Goal: Information Seeking & Learning: Learn about a topic

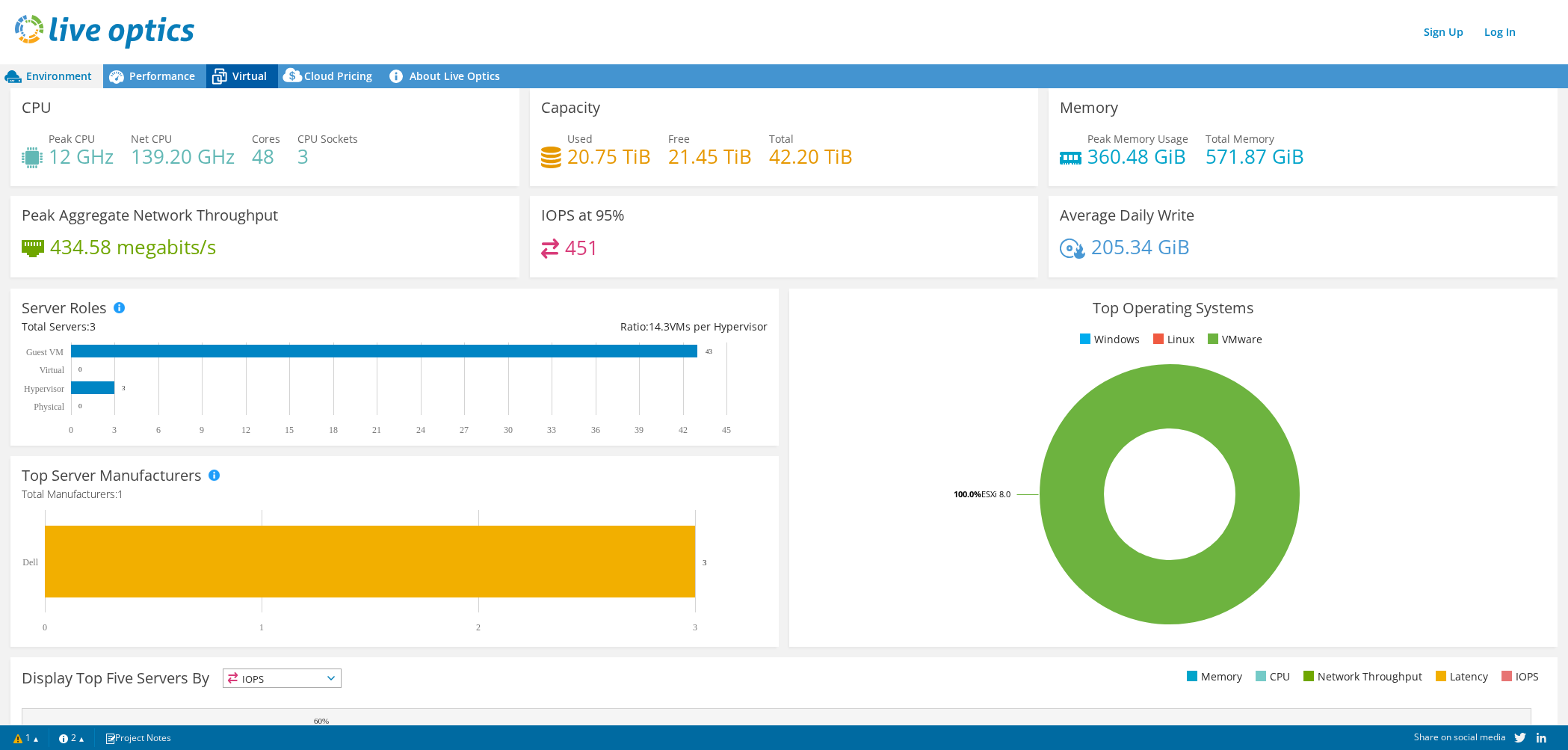
click at [225, 75] on icon at bounding box center [219, 78] width 15 height 12
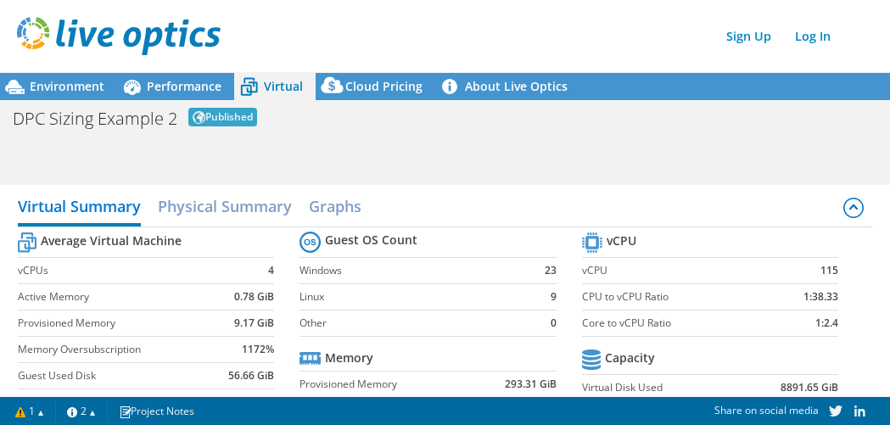
scroll to position [56, 0]
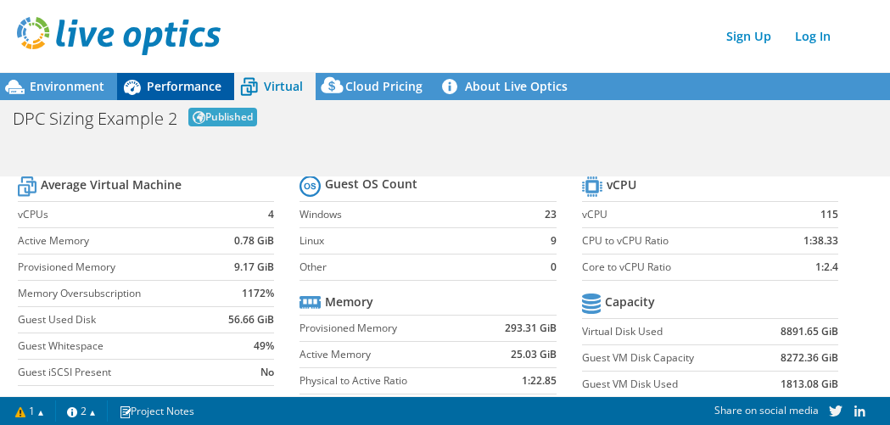
click at [189, 87] on span "Performance" at bounding box center [184, 86] width 75 height 16
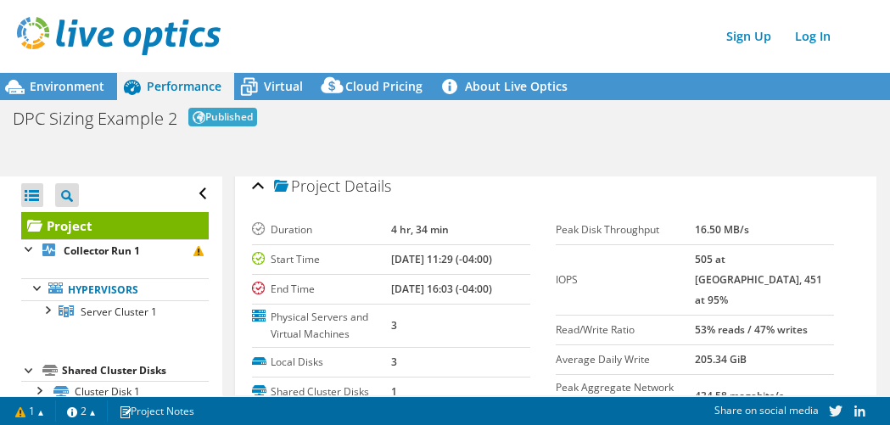
scroll to position [0, 0]
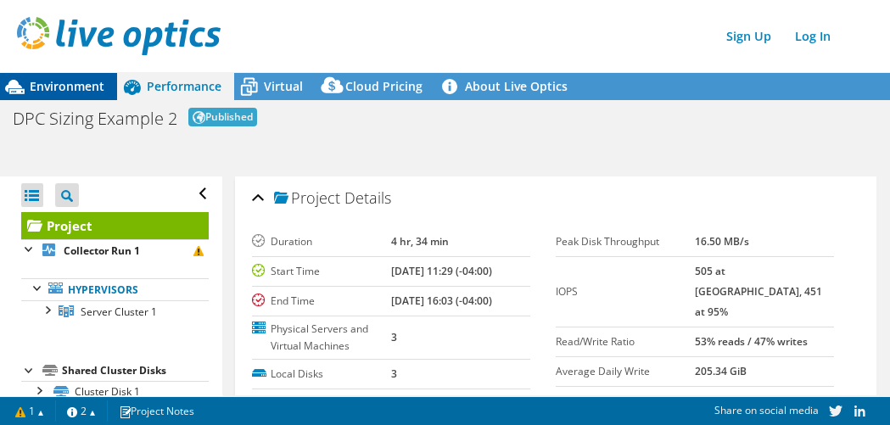
click at [70, 84] on span "Environment" at bounding box center [67, 86] width 75 height 16
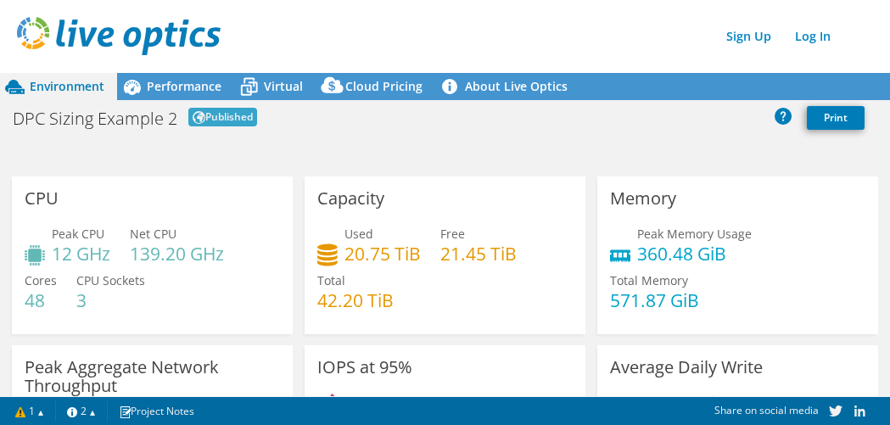
click at [53, 87] on span "Environment" at bounding box center [67, 86] width 75 height 16
click at [204, 87] on span "Performance" at bounding box center [184, 86] width 75 height 16
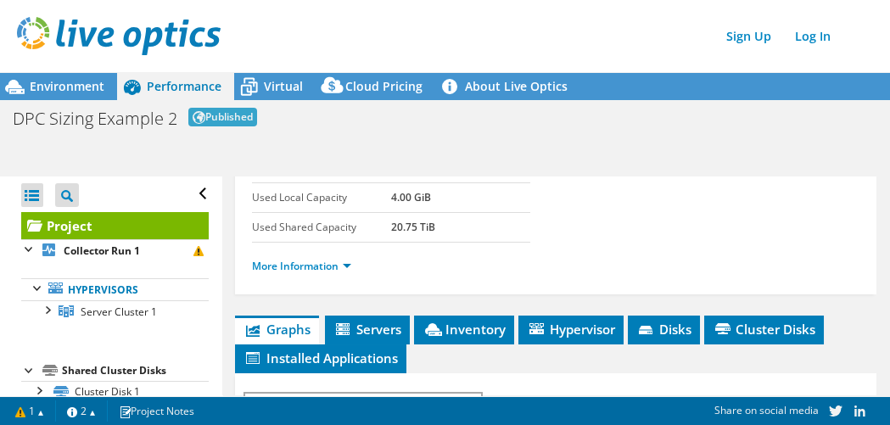
scroll to position [283, 0]
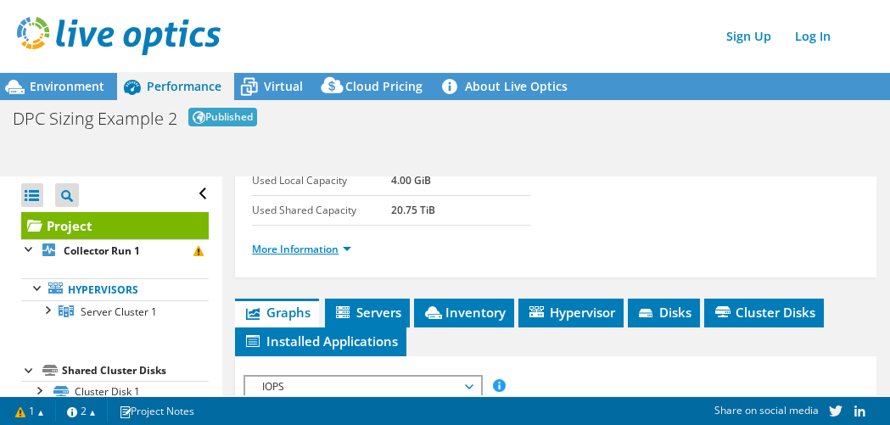
click at [328, 246] on link "More Information" at bounding box center [301, 249] width 99 height 14
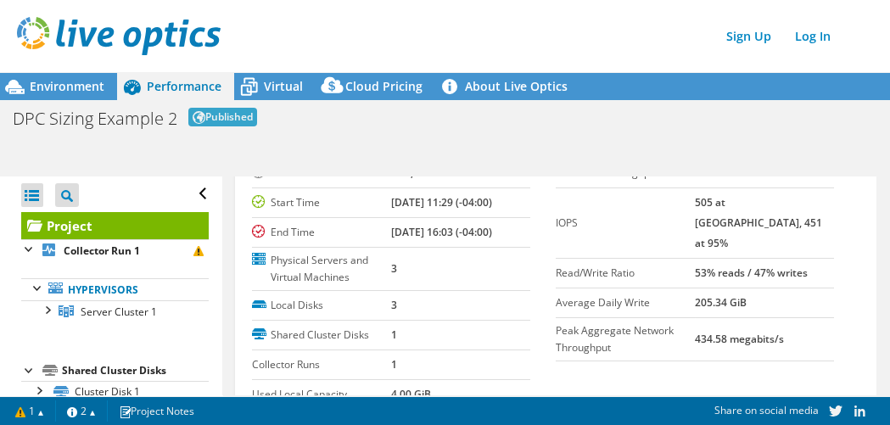
scroll to position [0, 0]
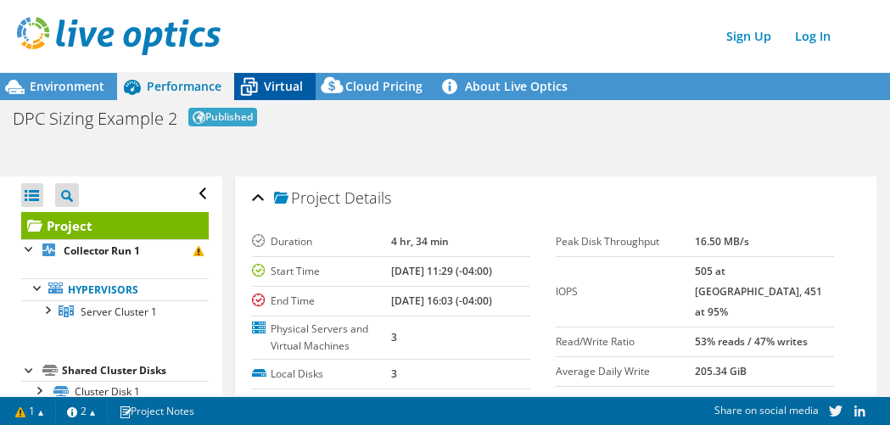
click at [280, 84] on span "Virtual" at bounding box center [283, 86] width 39 height 16
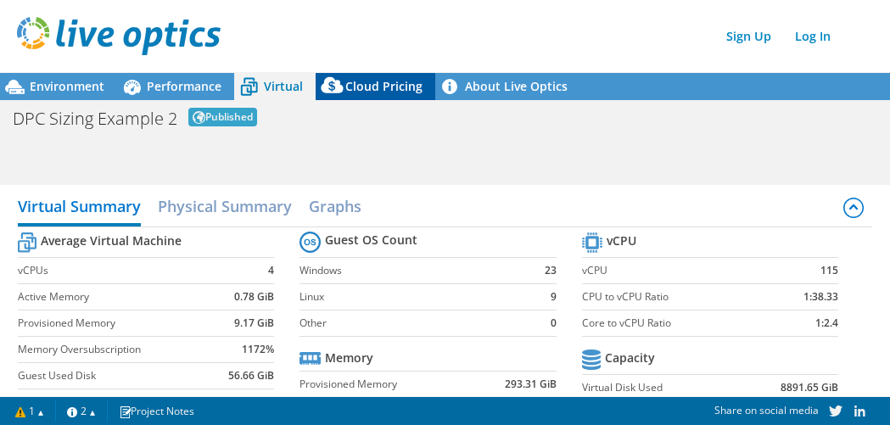
click at [389, 83] on span "Cloud Pricing" at bounding box center [383, 86] width 77 height 16
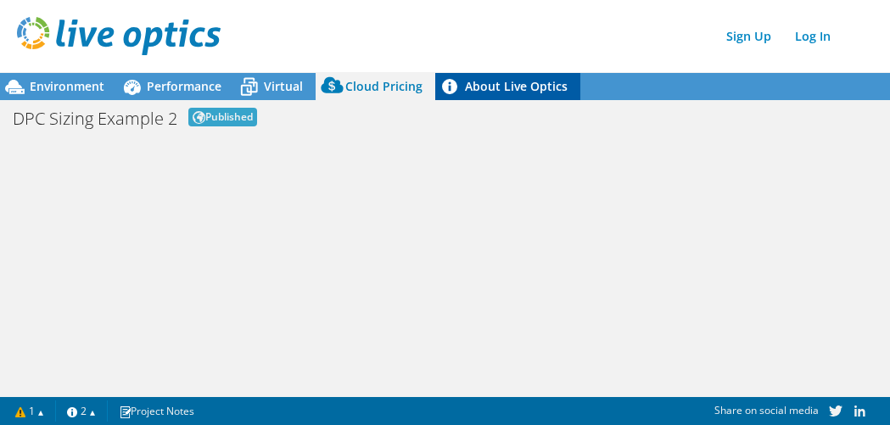
click at [495, 83] on link "About Live Optics" at bounding box center [507, 86] width 145 height 27
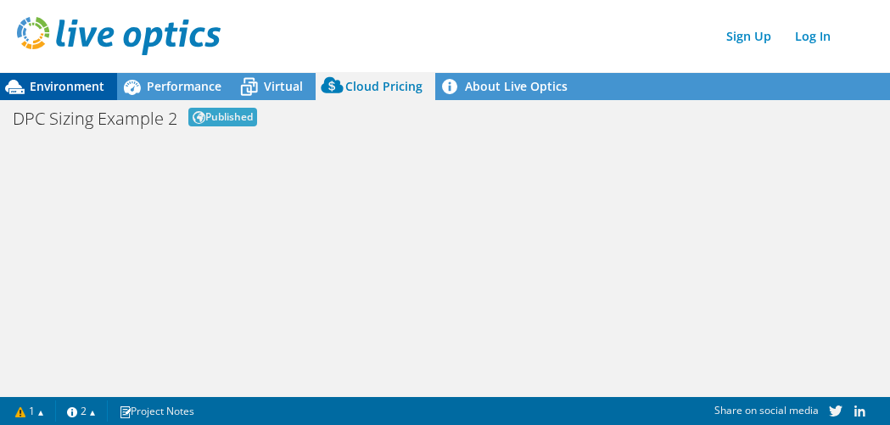
click at [81, 83] on span "Environment" at bounding box center [67, 86] width 75 height 16
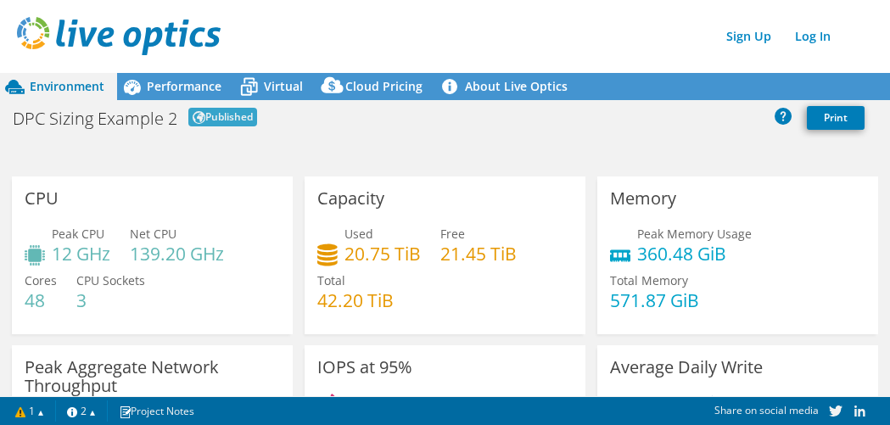
click at [462, 312] on div "Used 20.75 TiB Free 21.45 TiB Total 42.20 TiB" at bounding box center [444, 276] width 255 height 102
click at [184, 87] on span "Performance" at bounding box center [184, 86] width 75 height 16
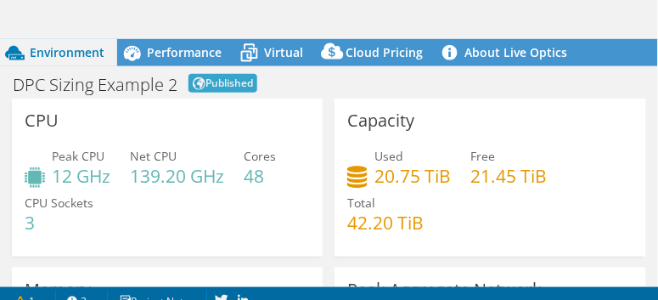
scroll to position [132, 0]
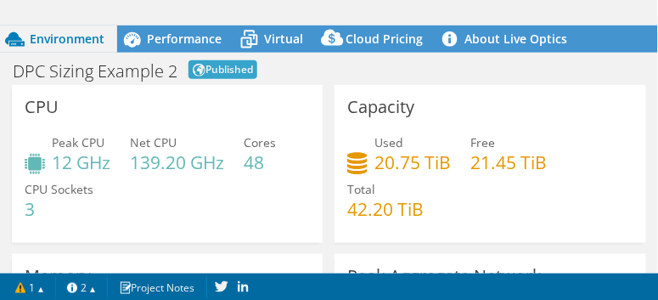
scroll to position [139, 0]
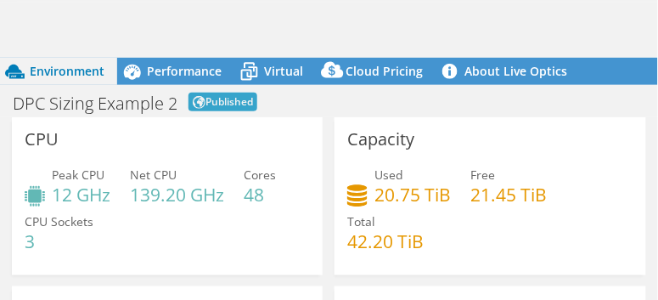
scroll to position [82, 0]
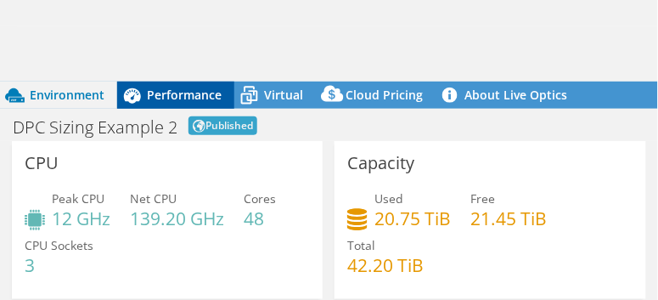
click at [171, 100] on span "Performance" at bounding box center [184, 95] width 75 height 16
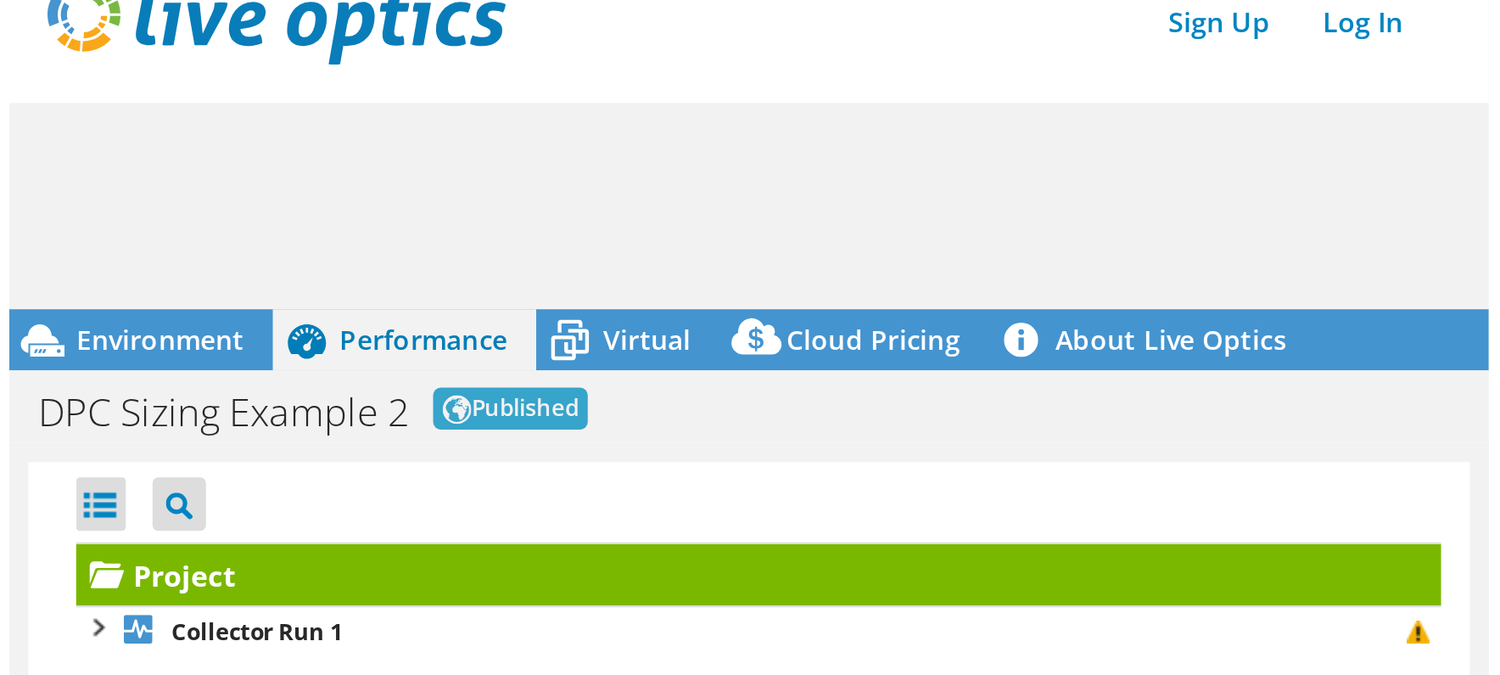
scroll to position [0, 0]
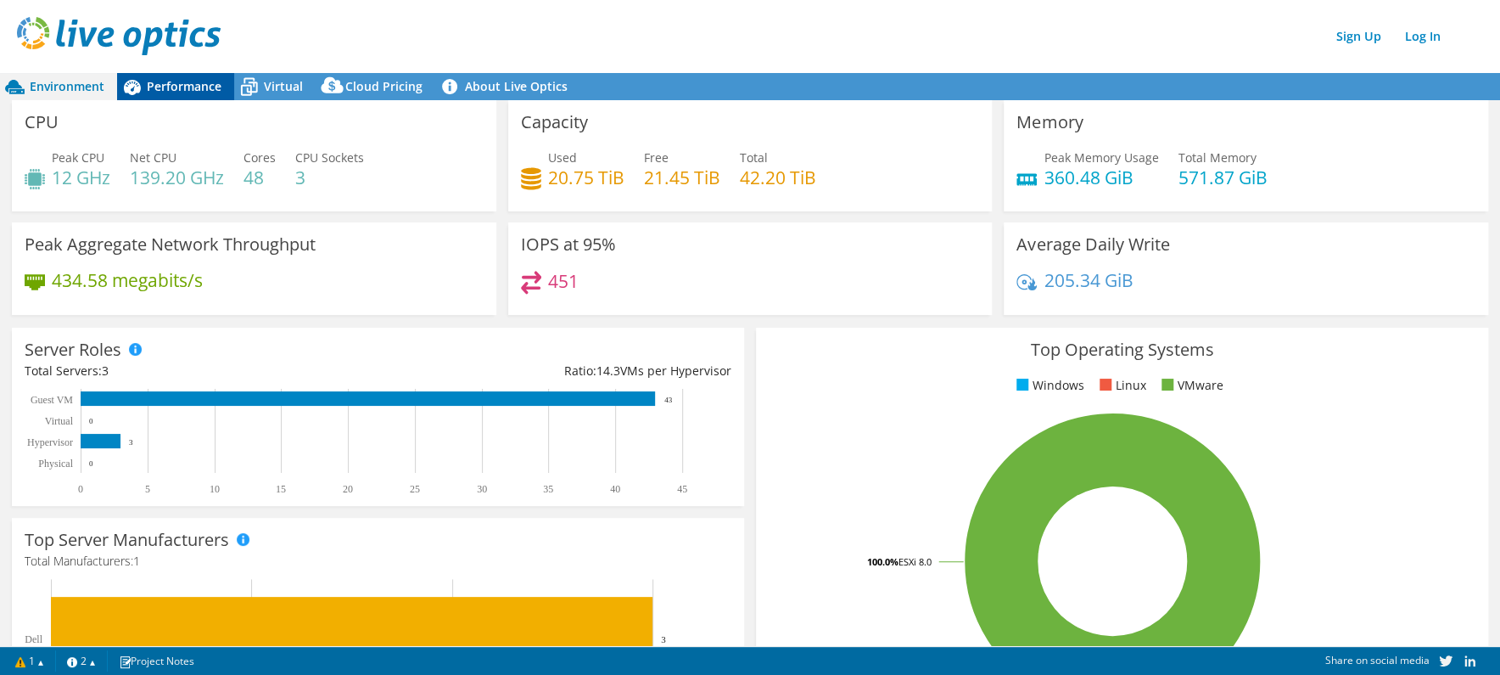
click at [164, 87] on span "Performance" at bounding box center [184, 86] width 75 height 16
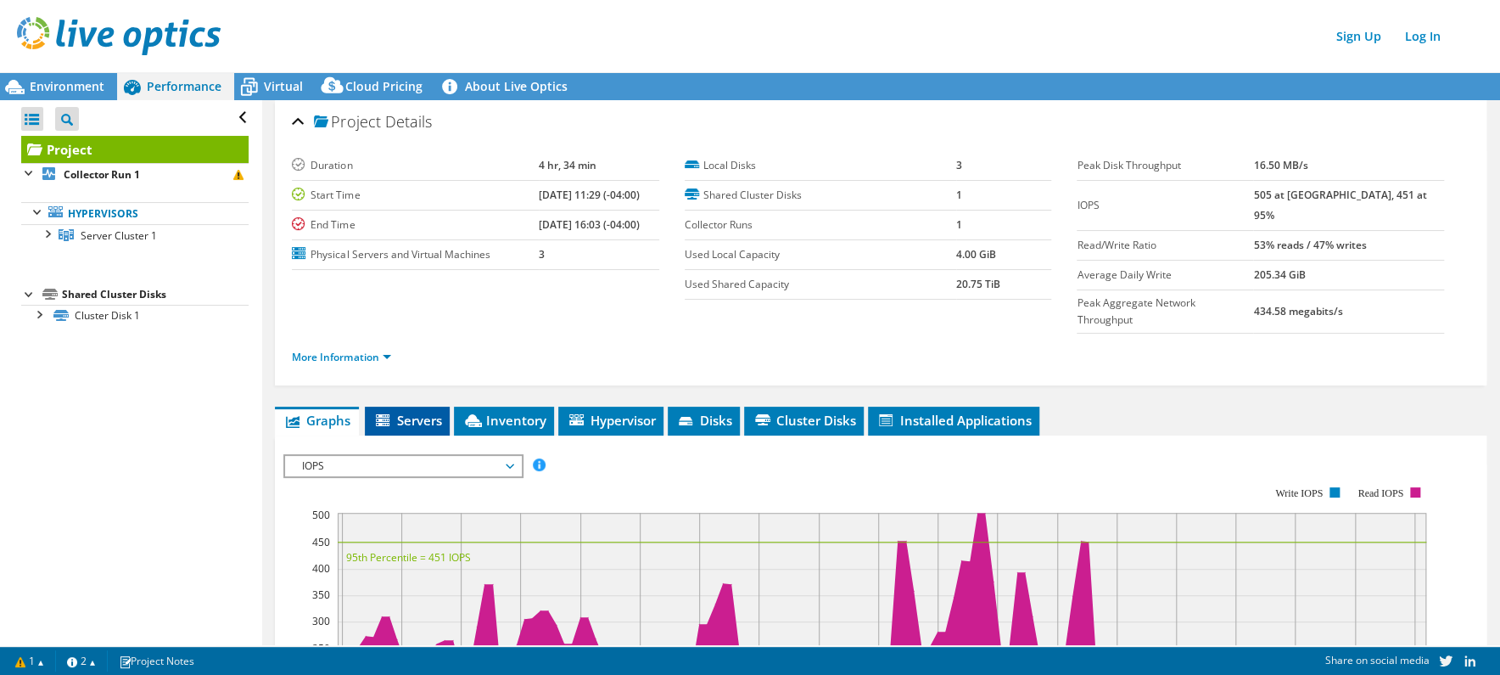
click at [417, 412] on span "Servers" at bounding box center [407, 420] width 68 height 17
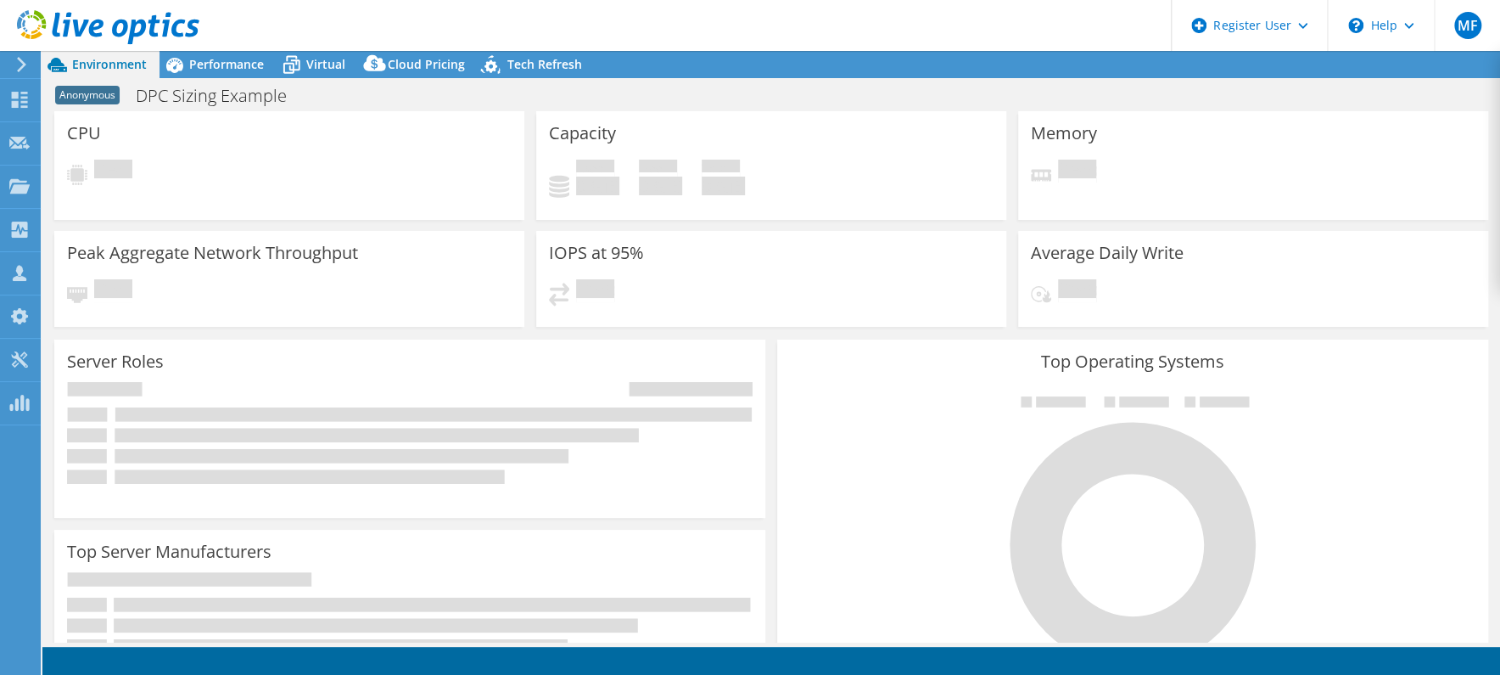
select select "USEast"
select select "USD"
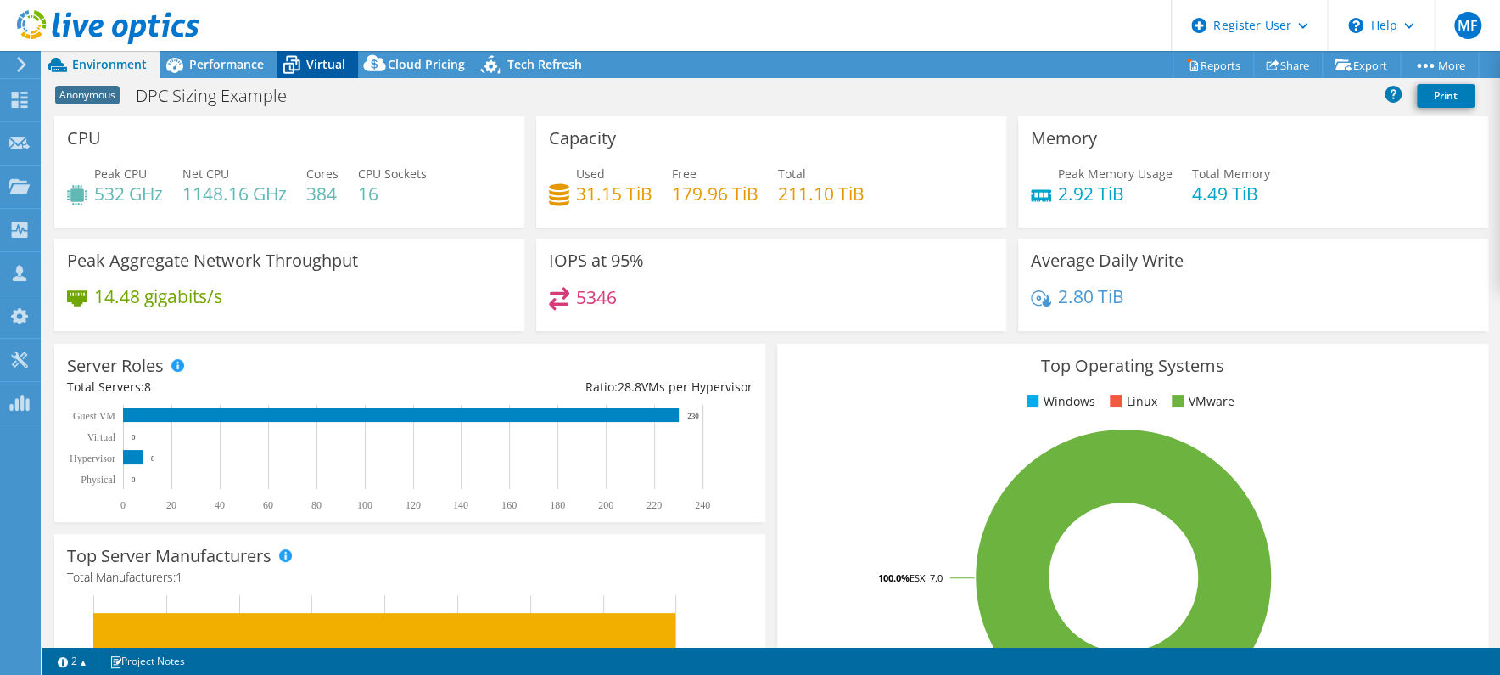
click at [296, 62] on icon at bounding box center [292, 65] width 30 height 30
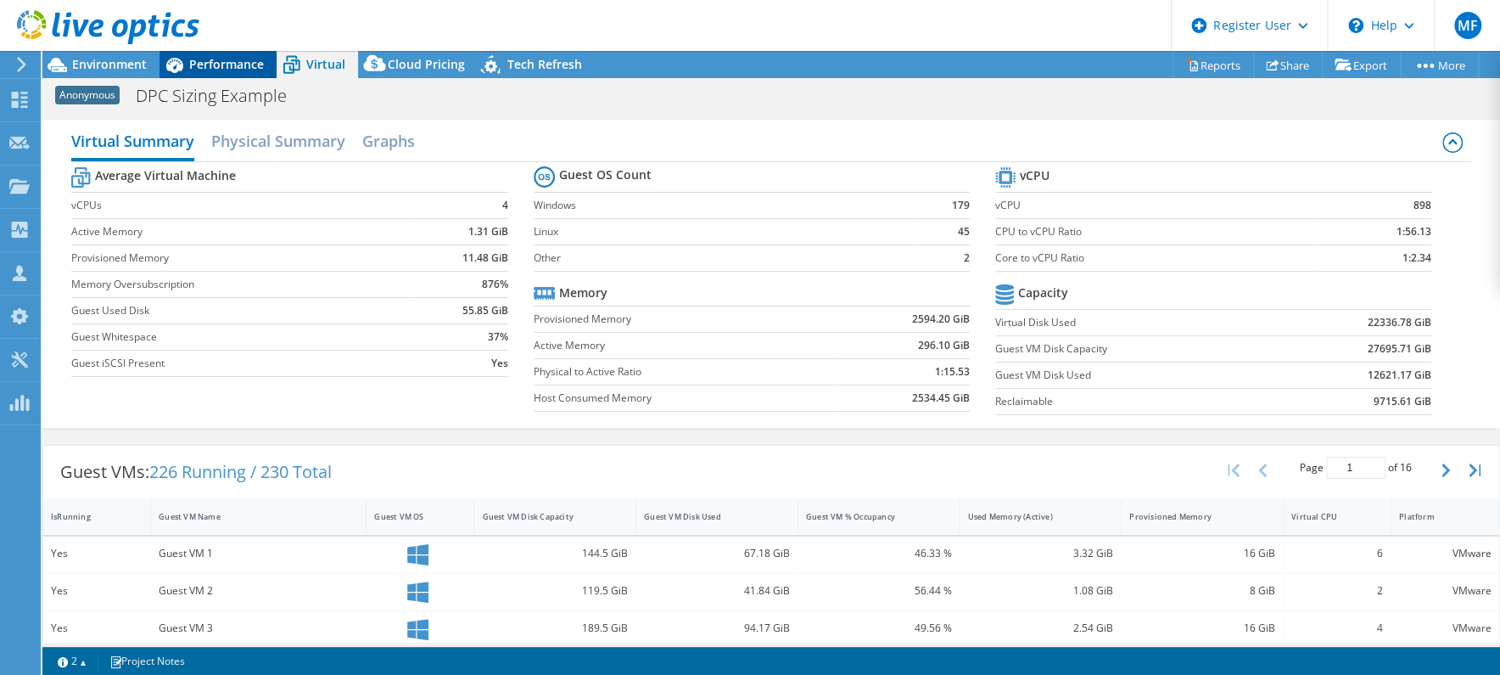
click at [217, 60] on span "Performance" at bounding box center [226, 64] width 75 height 16
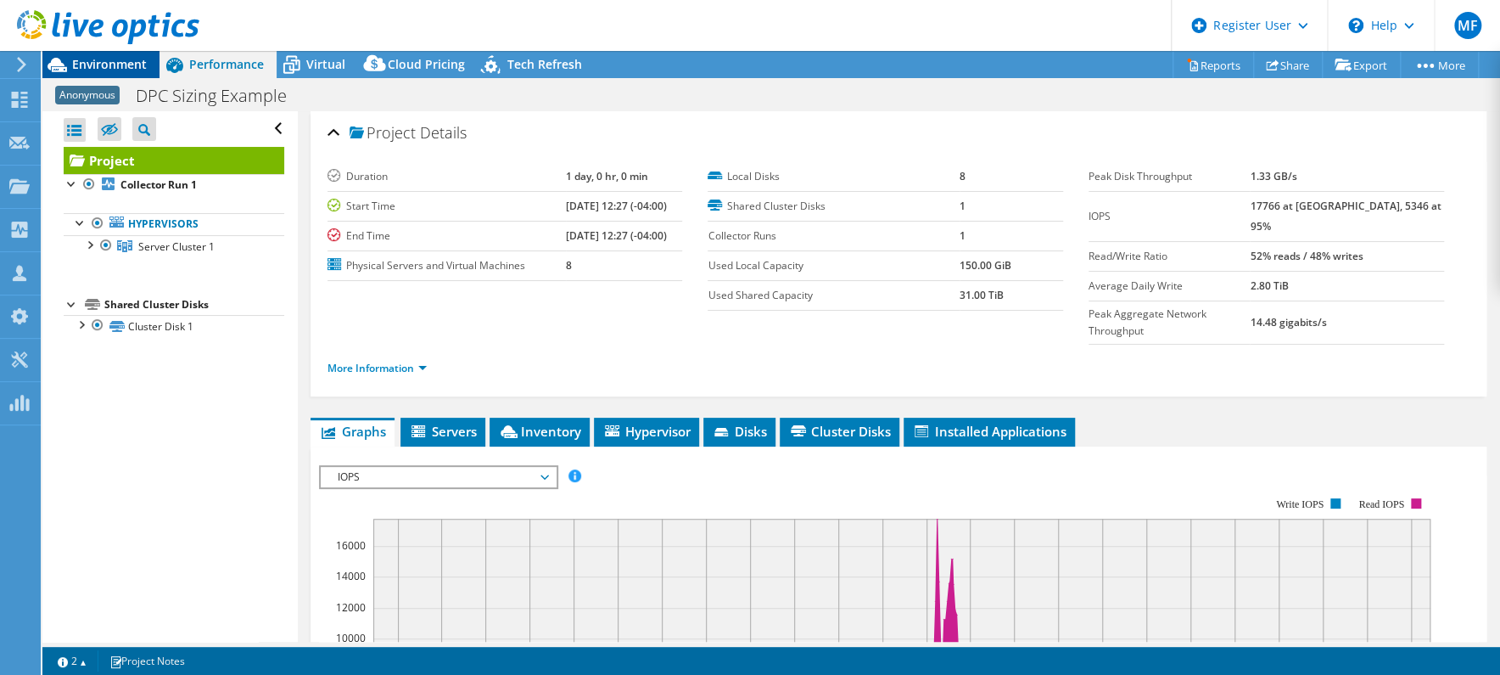
click at [109, 59] on span "Environment" at bounding box center [109, 64] width 75 height 16
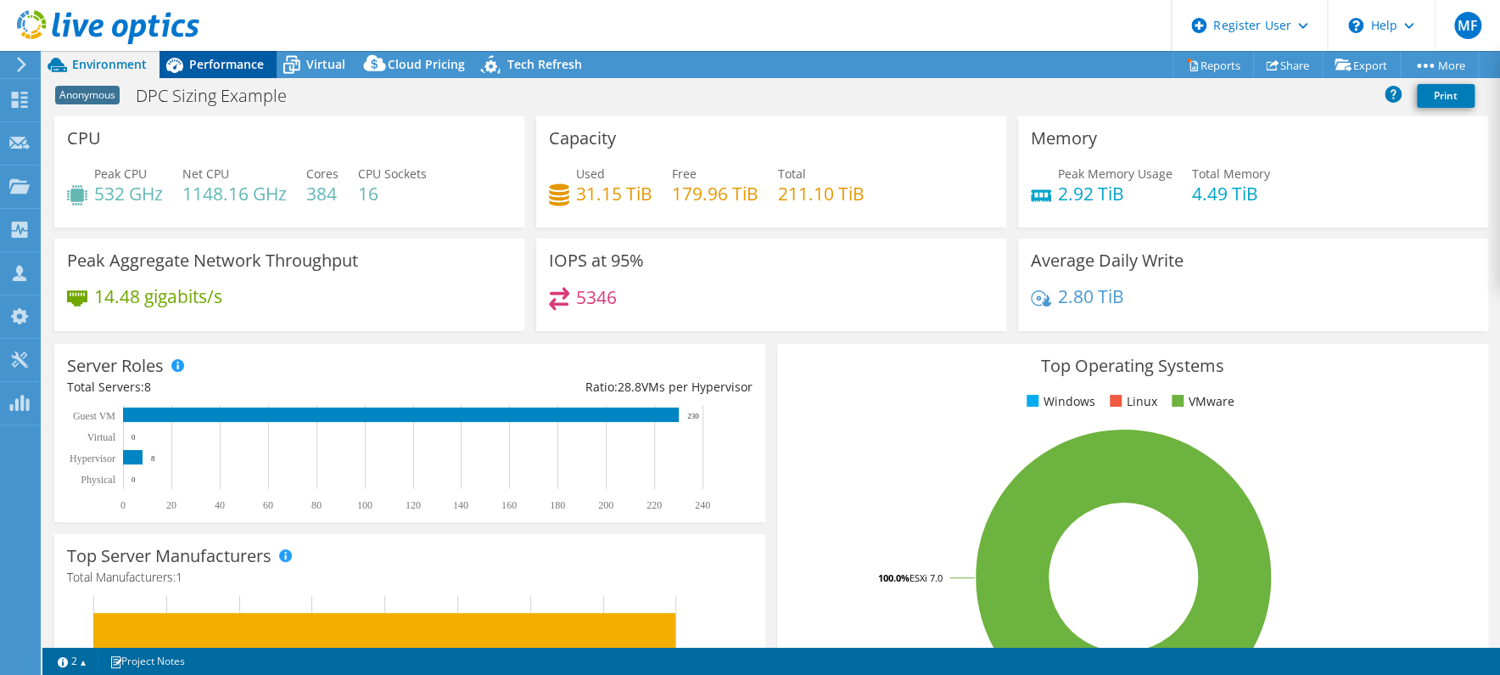
click at [233, 68] on span "Performance" at bounding box center [226, 64] width 75 height 16
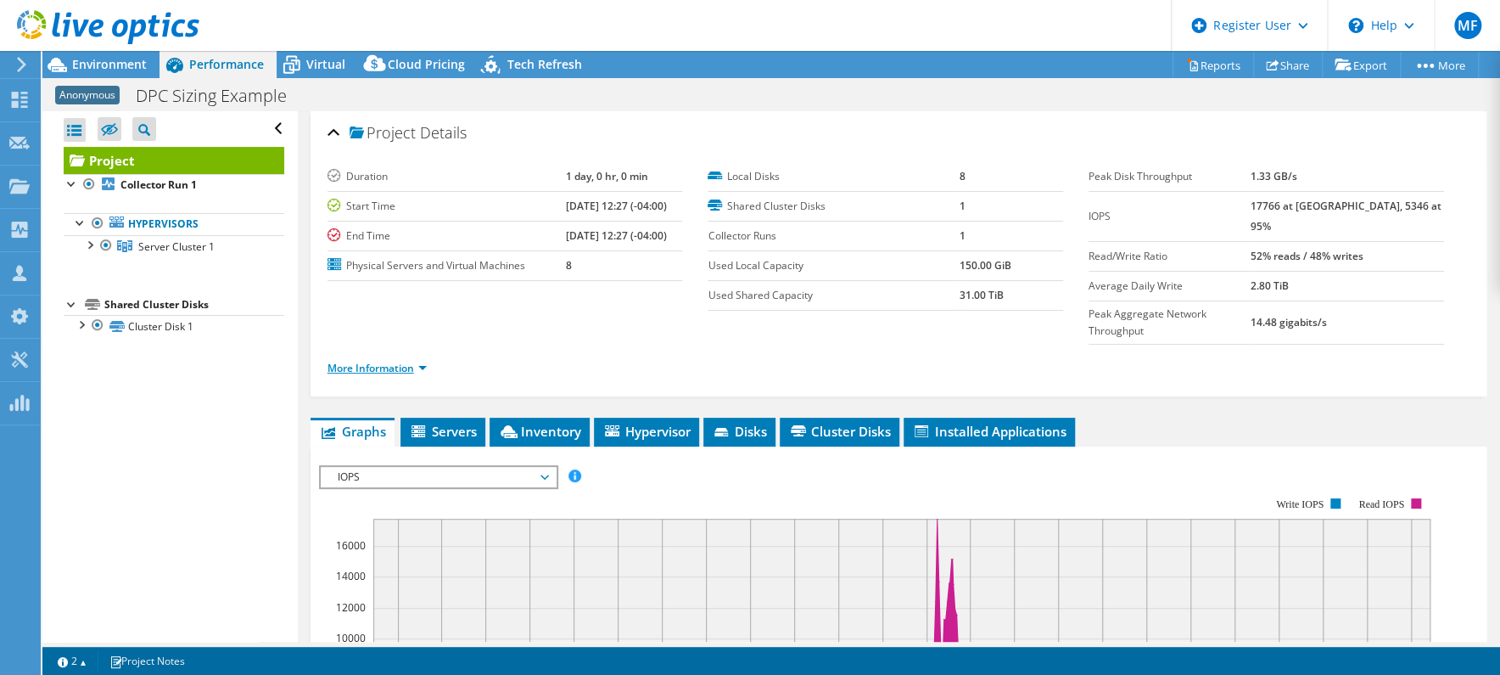
click at [422, 361] on link "More Information" at bounding box center [377, 368] width 99 height 14
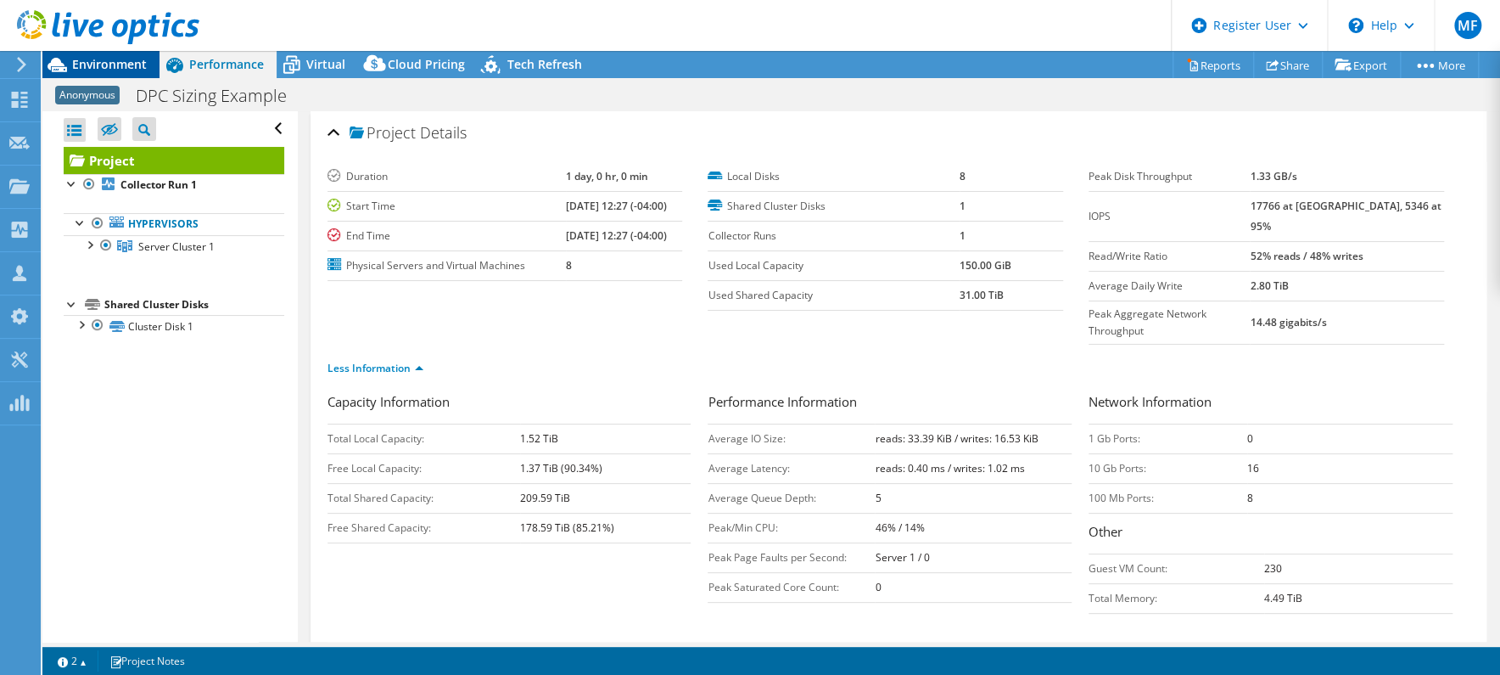
click at [138, 60] on span "Environment" at bounding box center [109, 64] width 75 height 16
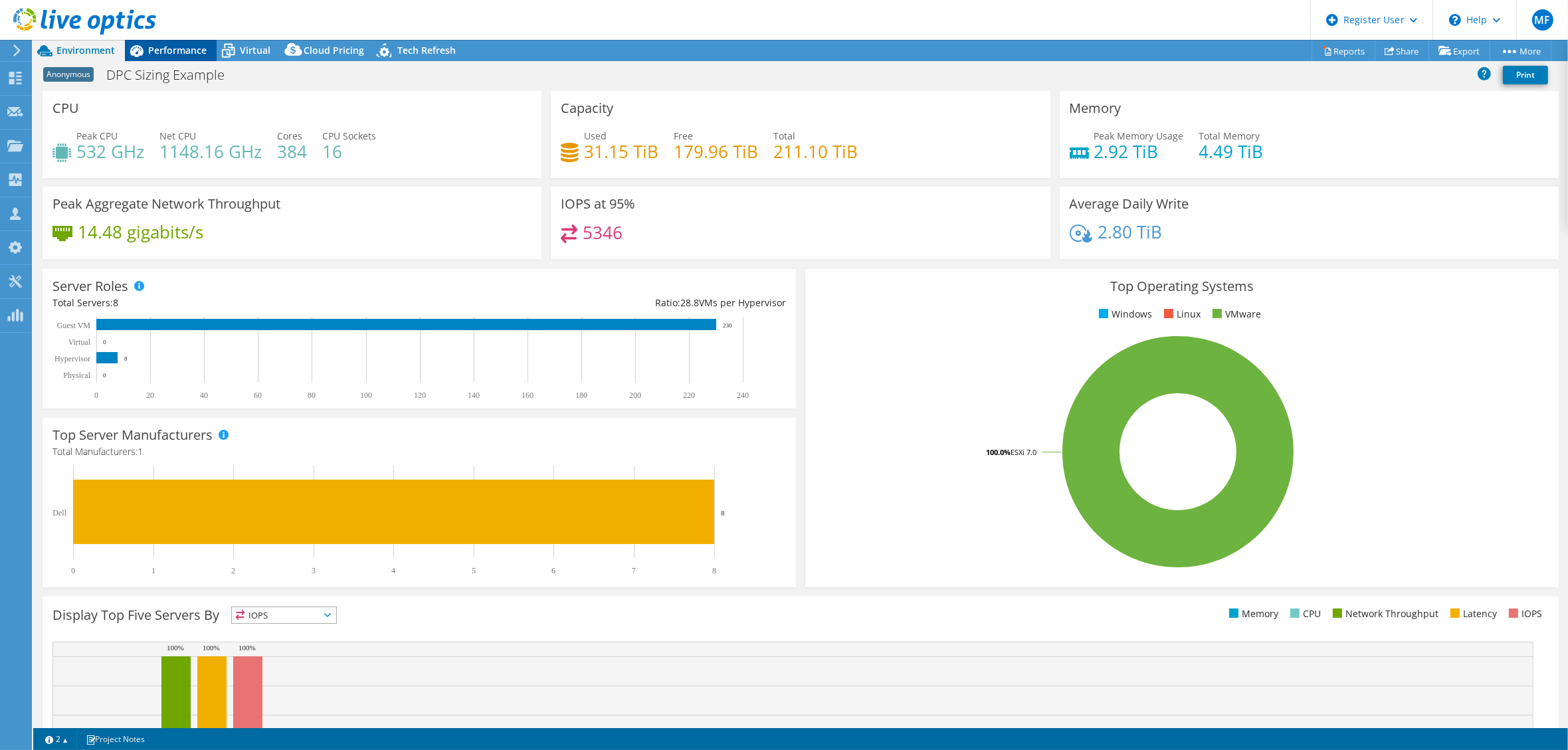
click at [169, 44] on span "Performance" at bounding box center [177, 50] width 59 height 13
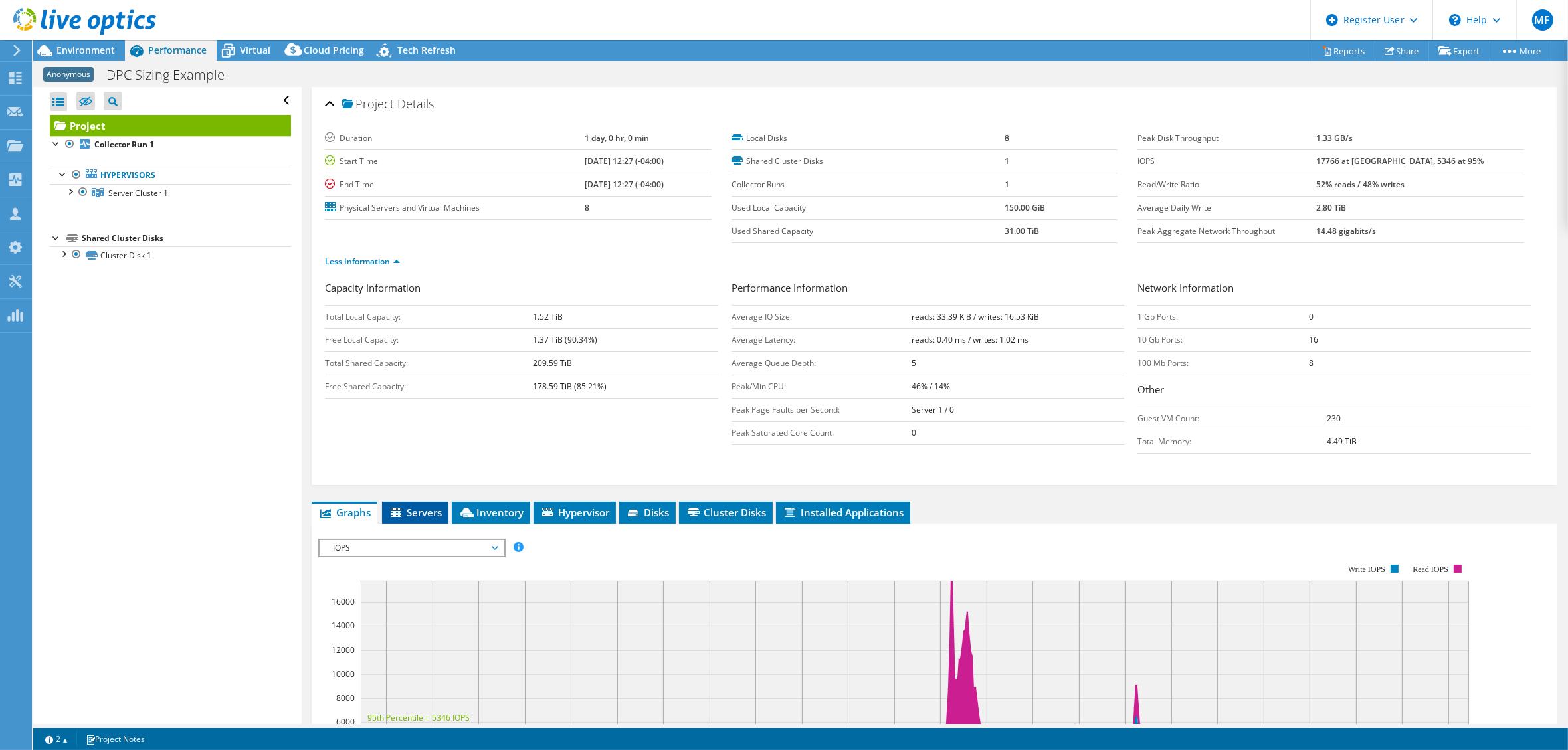
click at [419, 506] on span "Servers" at bounding box center [415, 512] width 53 height 13
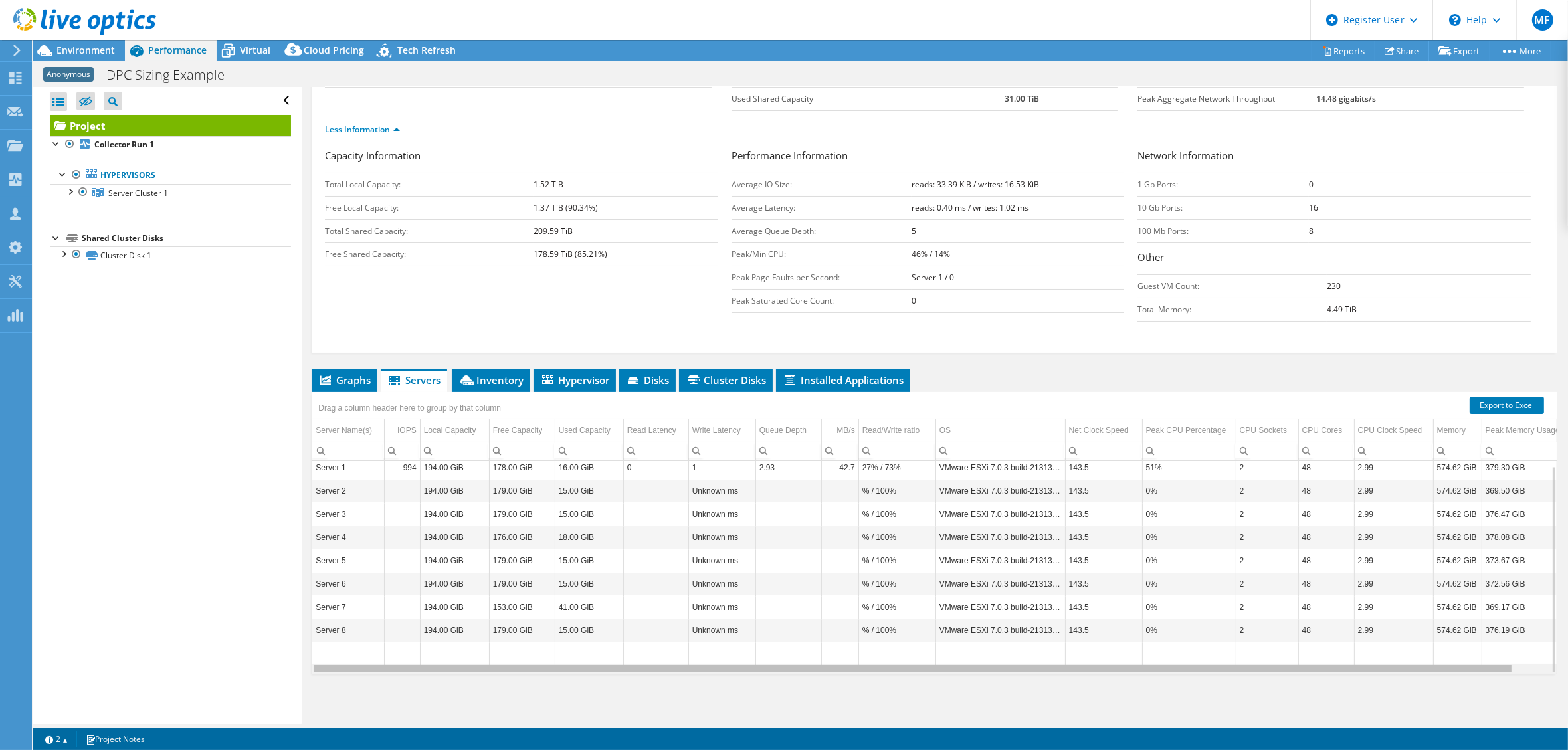
drag, startPoint x: 756, startPoint y: 665, endPoint x: 855, endPoint y: 679, distance: 100.0
click at [855, 528] on body "MF Dell User Michael Flitton Michael.Flitton@dell.com Dell My Profile Log Out \…" at bounding box center [784, 375] width 1568 height 750
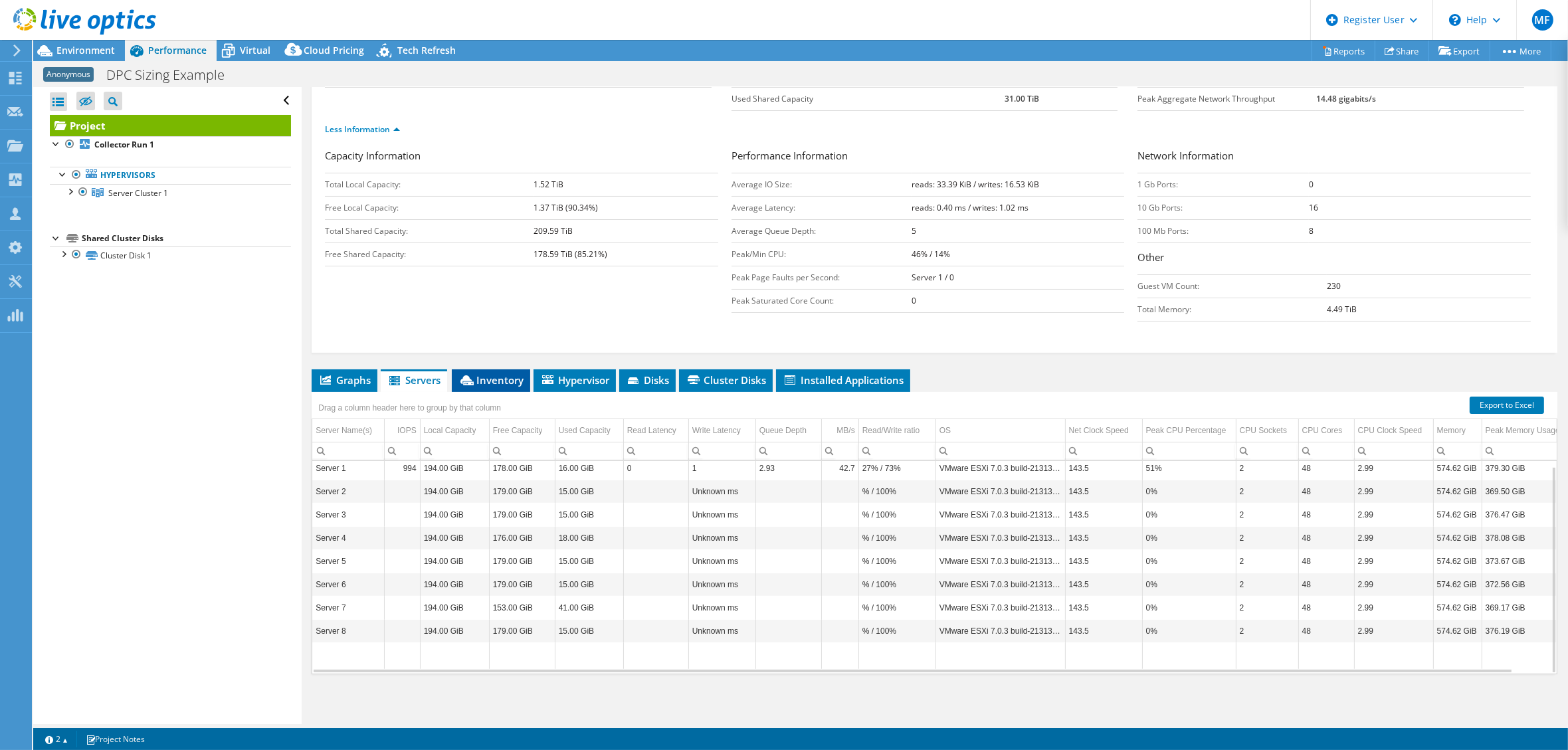
click at [492, 378] on span "Inventory" at bounding box center [490, 380] width 65 height 13
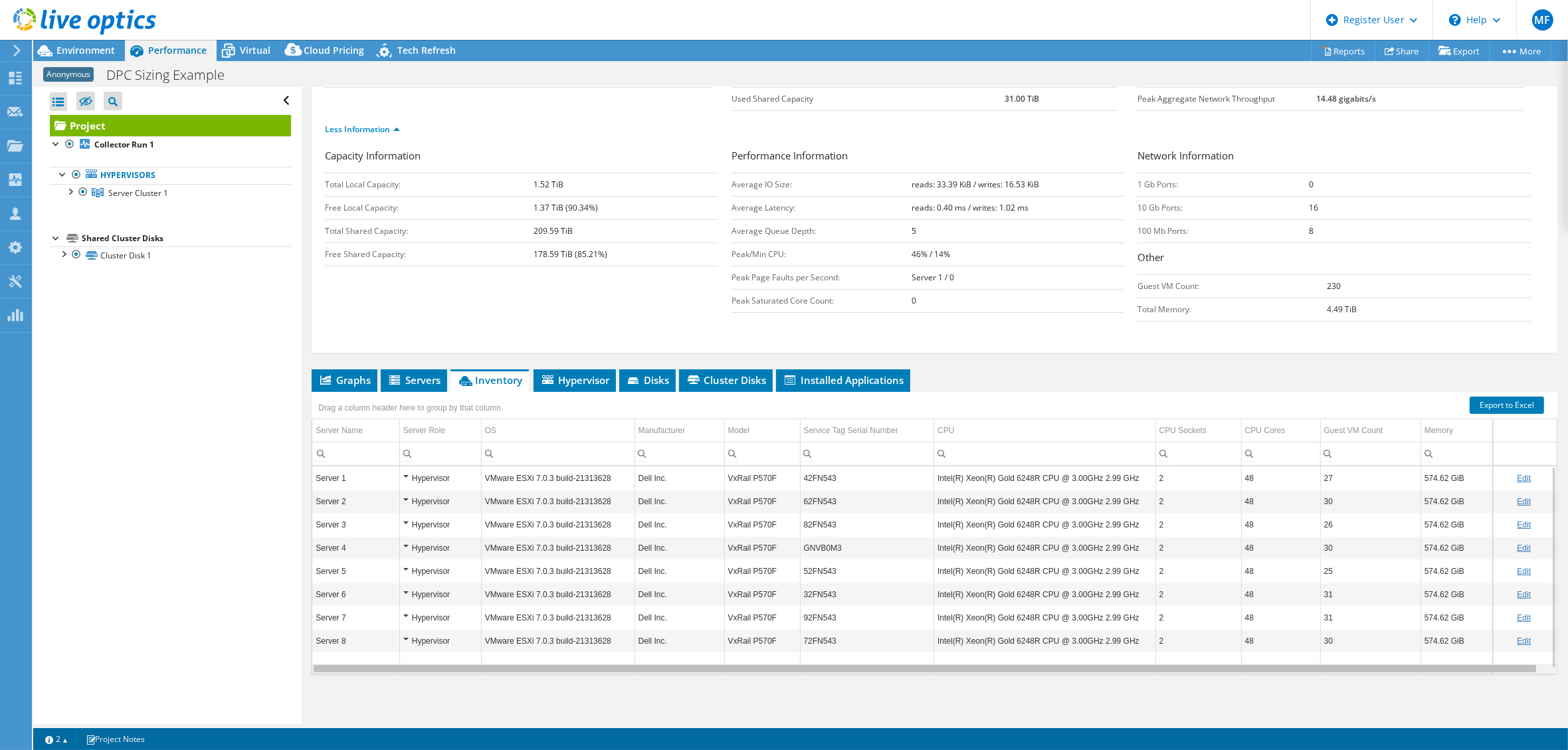
scroll to position [0, 5]
drag, startPoint x: 804, startPoint y: 667, endPoint x: 860, endPoint y: 673, distance: 56.3
click at [860, 528] on body "MF Dell User Michael Flitton Michael.Flitton@dell.com Dell My Profile Log Out \…" at bounding box center [784, 375] width 1568 height 750
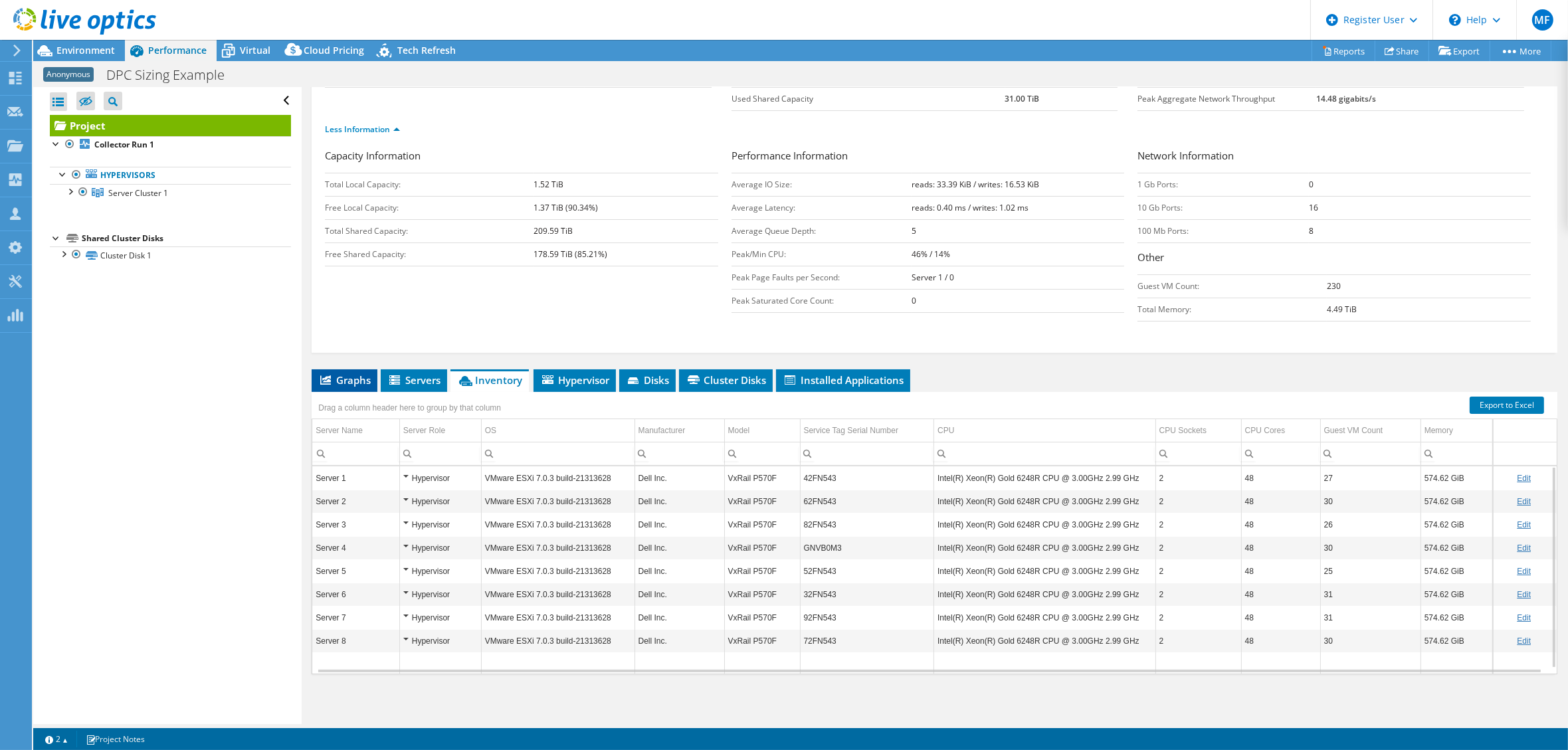
click at [344, 380] on span "Graphs" at bounding box center [344, 380] width 52 height 13
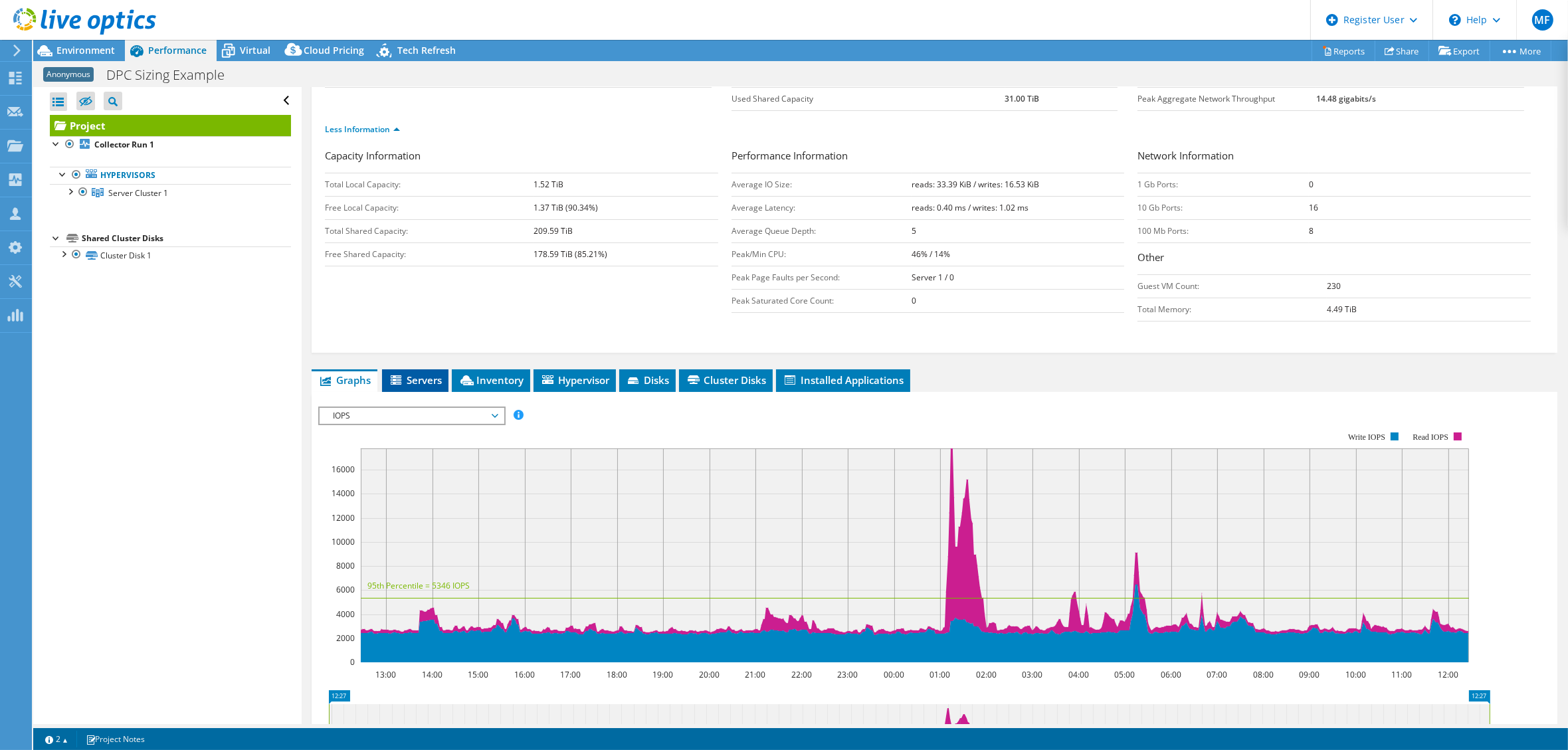
drag, startPoint x: 424, startPoint y: 378, endPoint x: 444, endPoint y: 388, distance: 22.4
click at [424, 377] on span "Servers" at bounding box center [415, 380] width 53 height 13
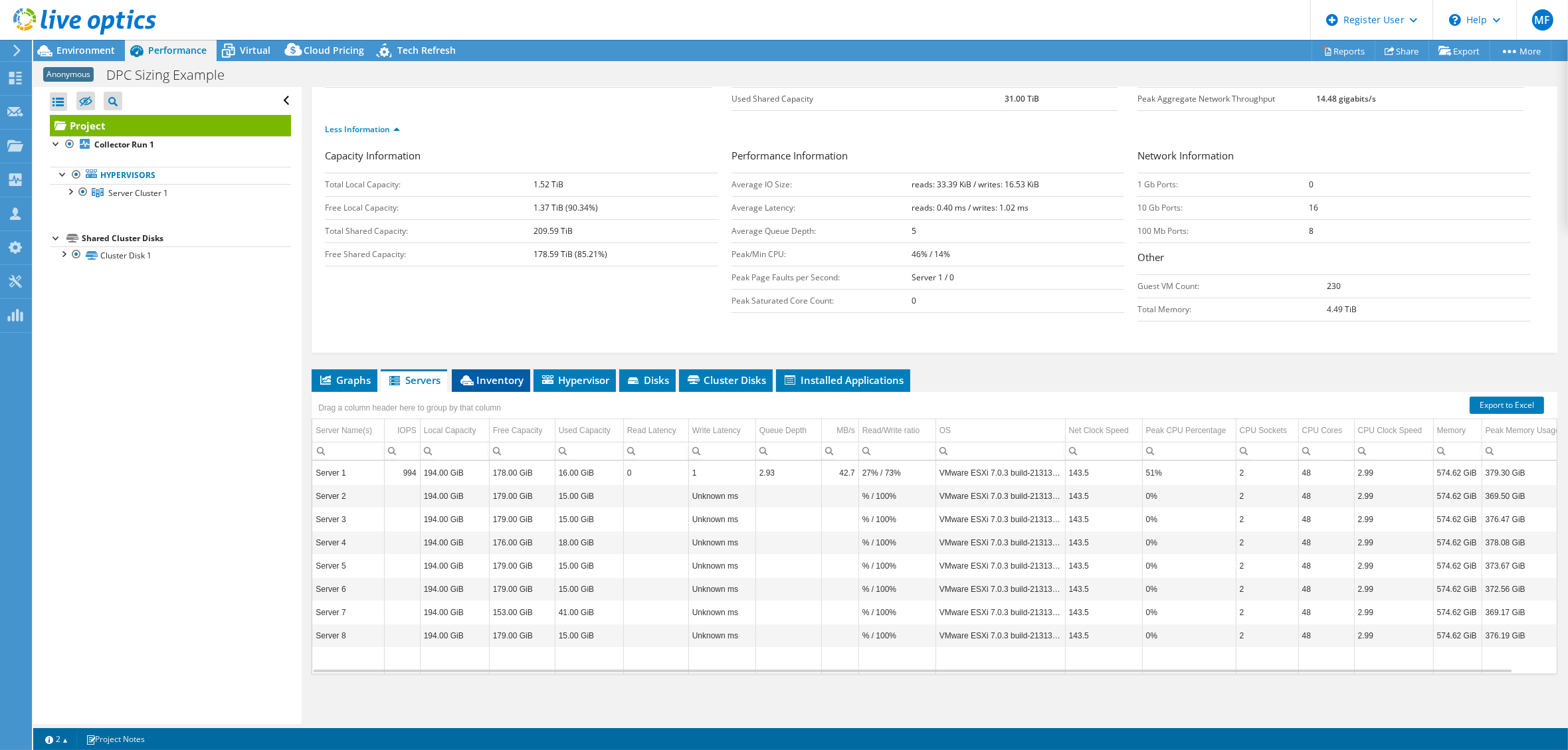
click at [482, 381] on span "Inventory" at bounding box center [490, 380] width 65 height 13
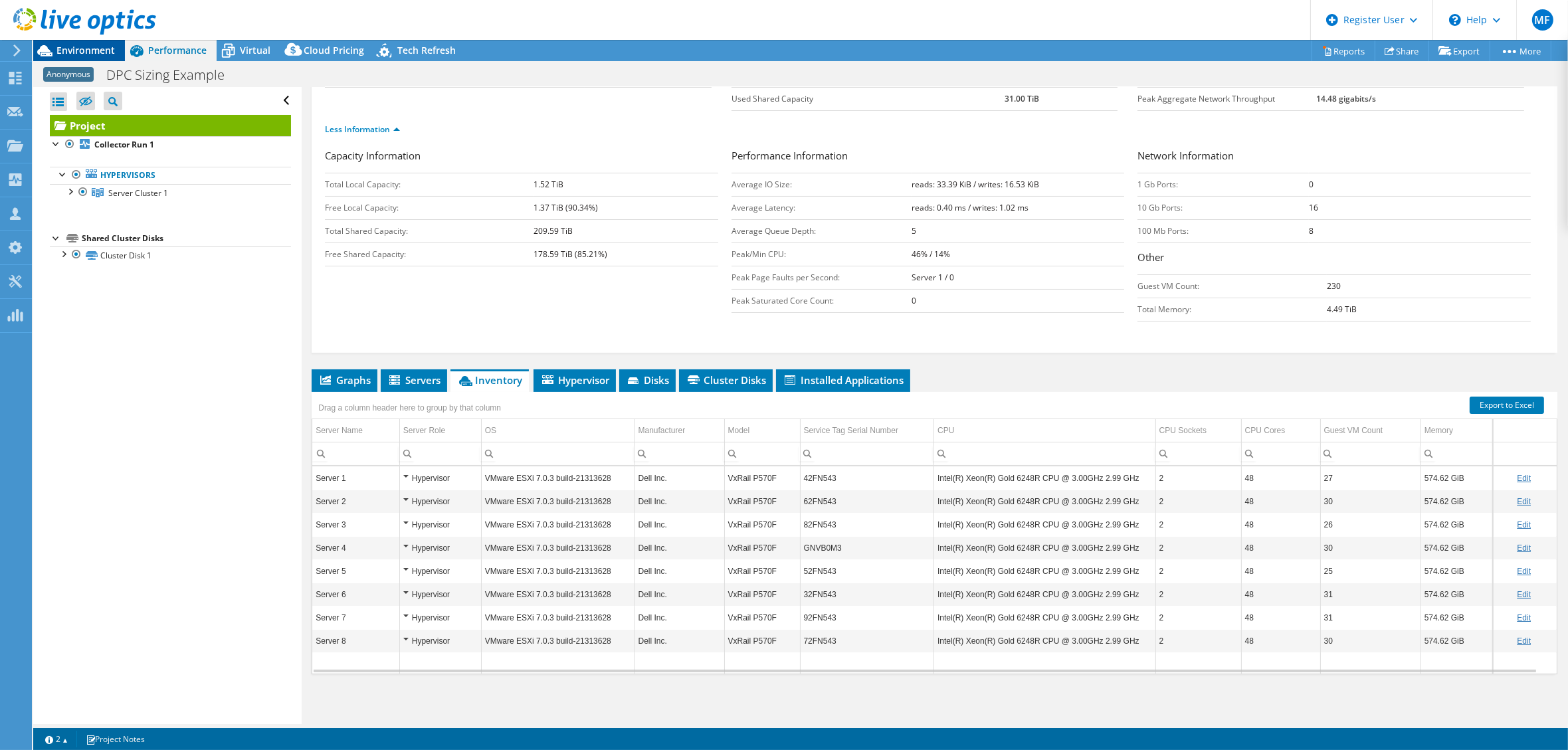
click at [88, 48] on span "Environment" at bounding box center [85, 50] width 59 height 13
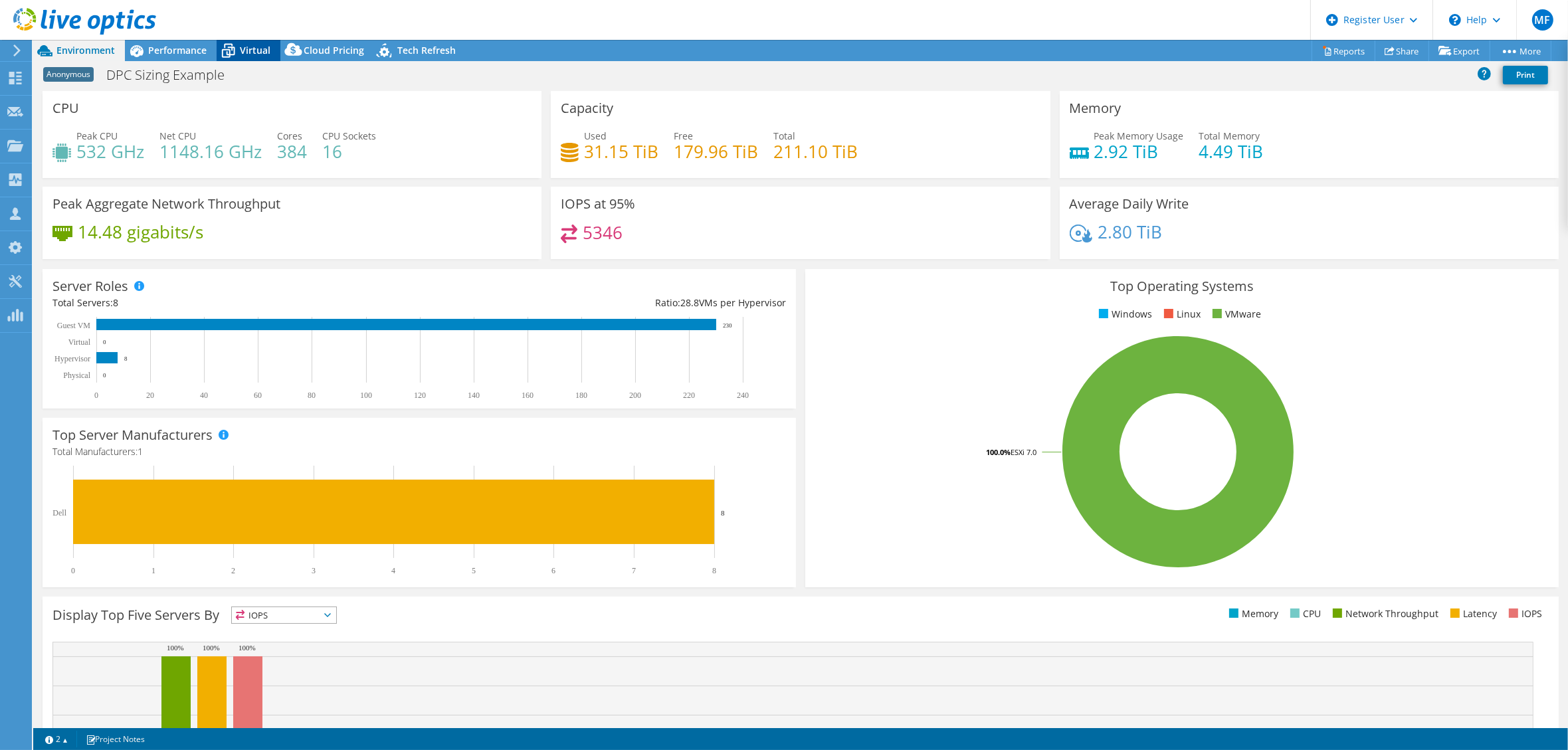
click at [244, 41] on div "Virtual" at bounding box center [248, 50] width 63 height 21
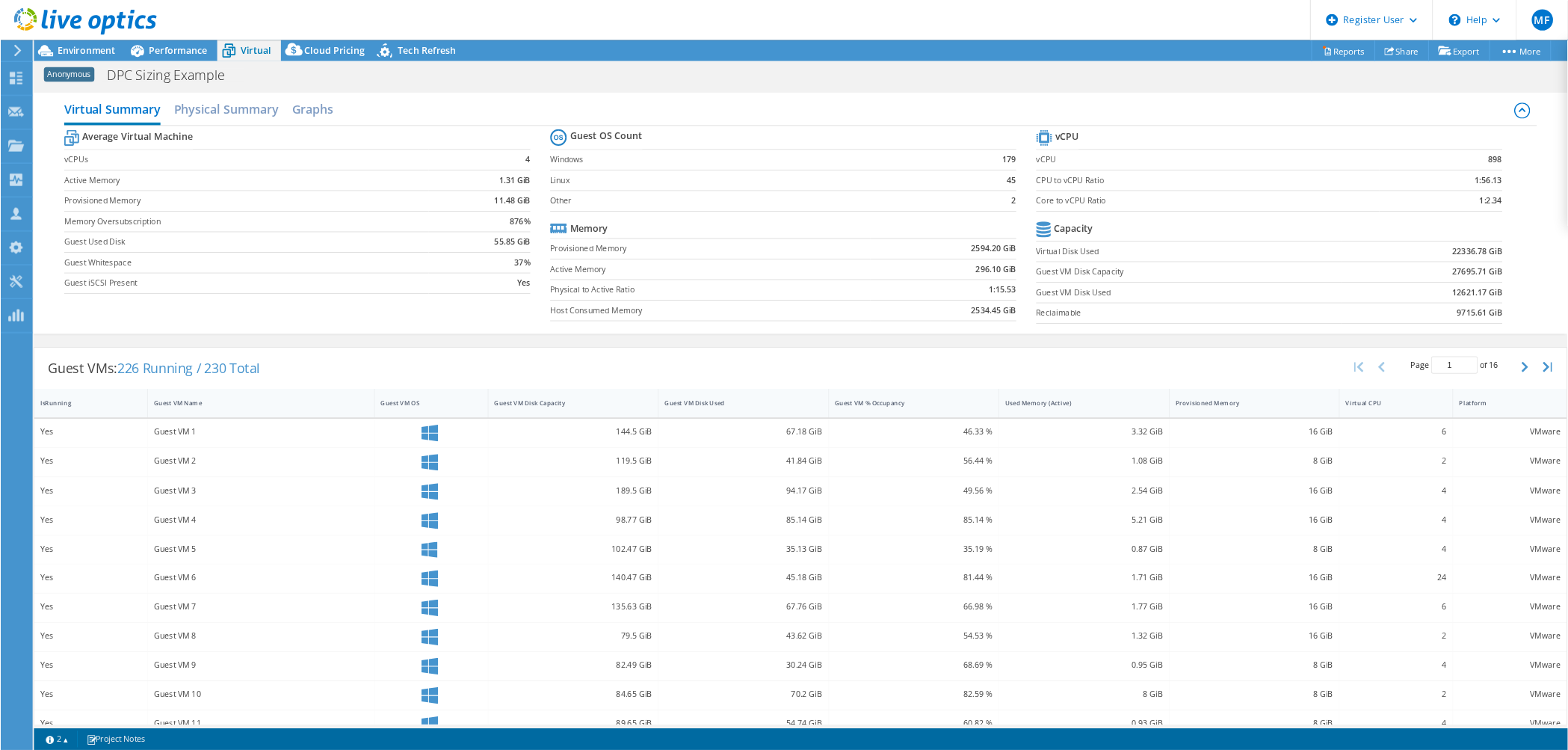
scroll to position [0, 0]
click at [159, 384] on div "Guest VMs: 226 Running / 230 Total Page 1 of 16 5 rows 10 rows 20 rows 25 rows …" at bounding box center [900, 679] width 1727 height 589
click at [166, 50] on div at bounding box center [87, 25] width 175 height 50
click at [205, 56] on span "Performance" at bounding box center [199, 56] width 66 height 14
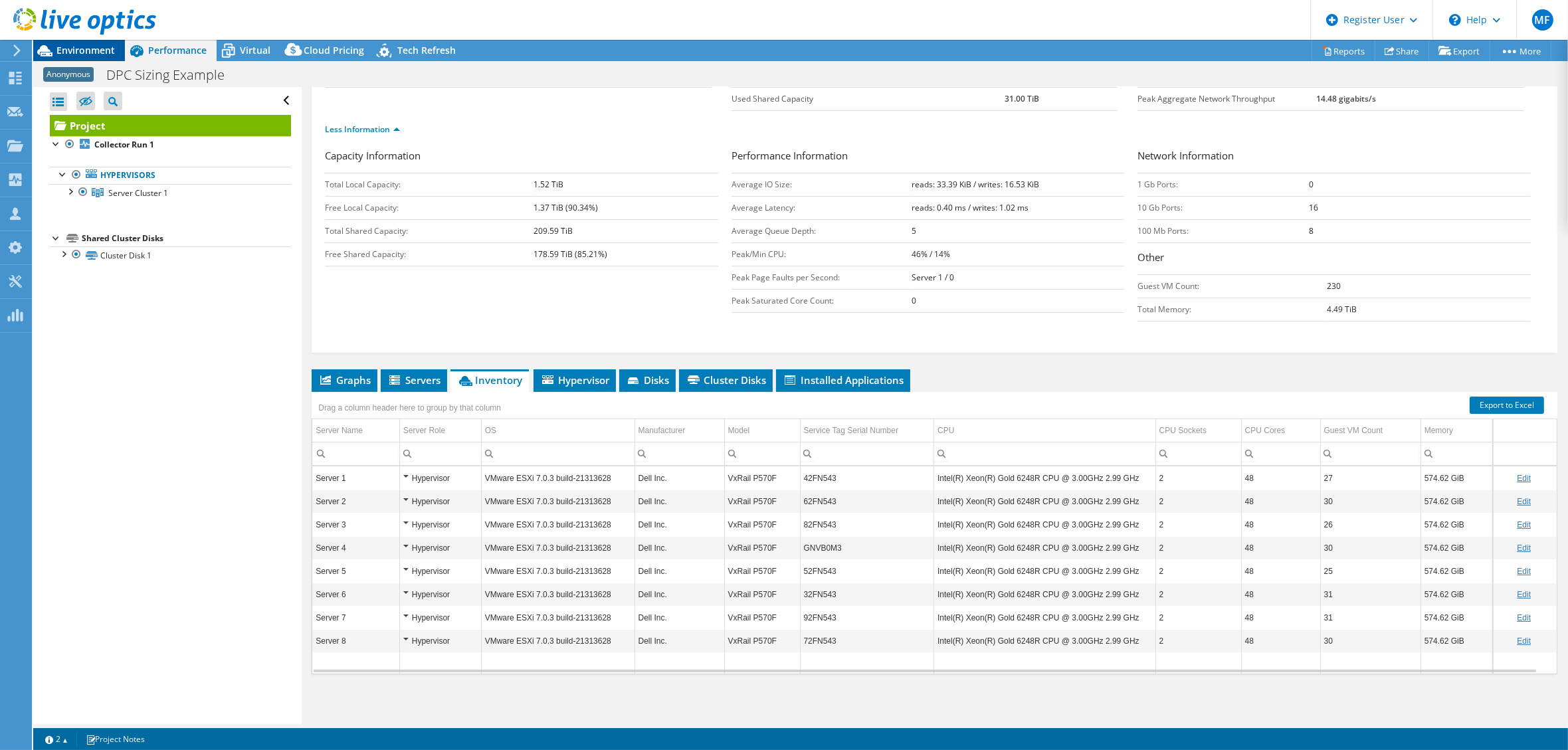
click at [94, 48] on span "Environment" at bounding box center [85, 50] width 59 height 13
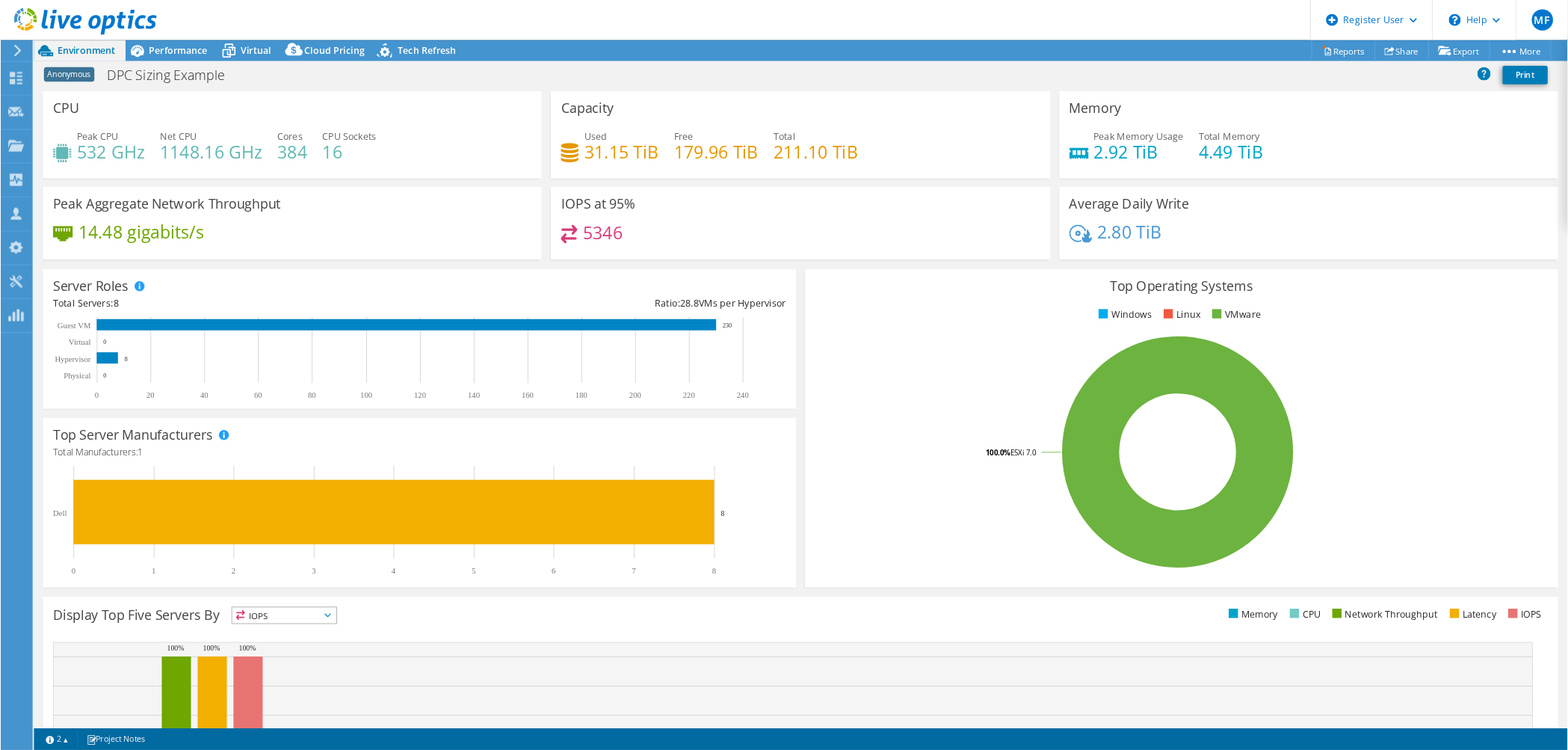
scroll to position [149, 0]
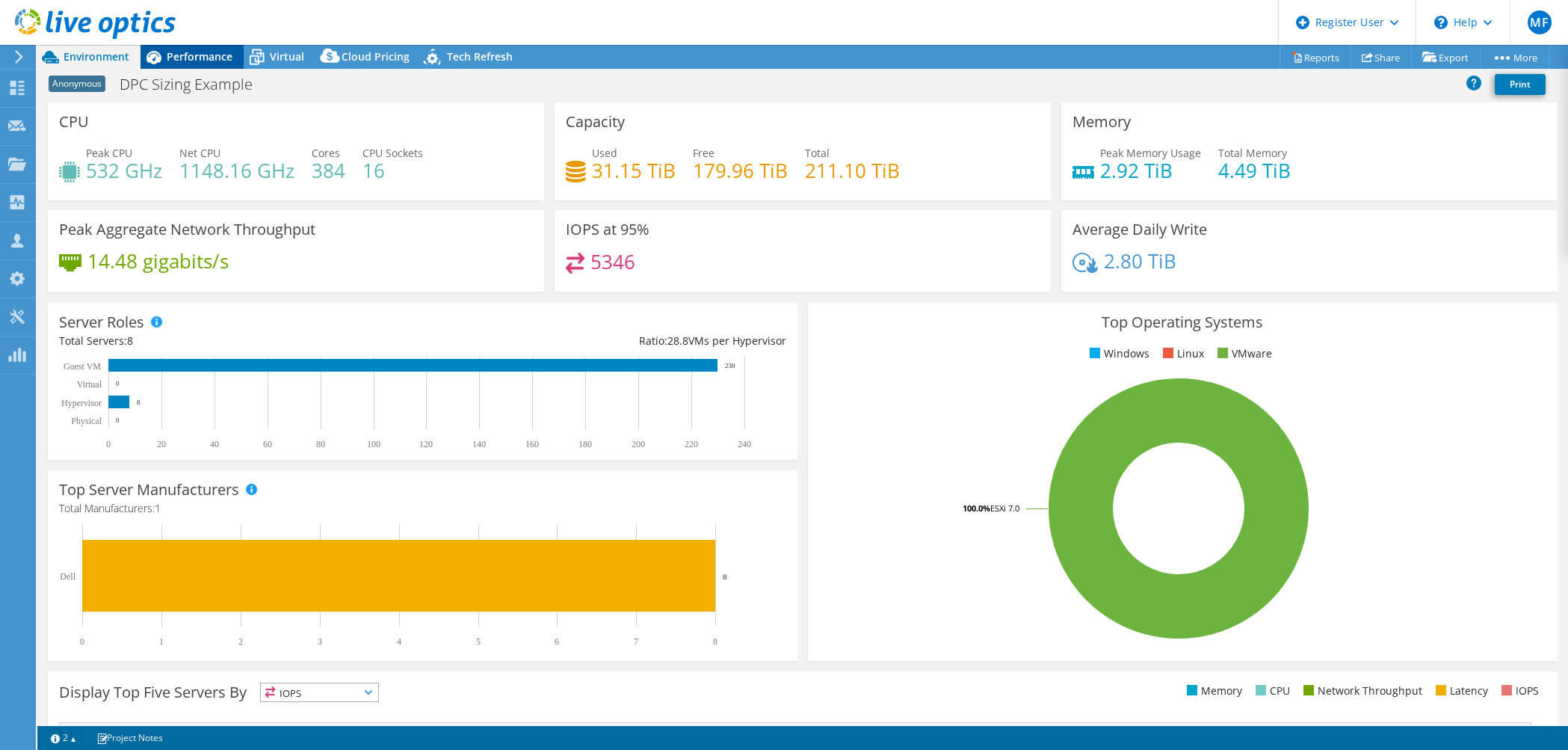
click at [196, 55] on span "Performance" at bounding box center [199, 56] width 66 height 14
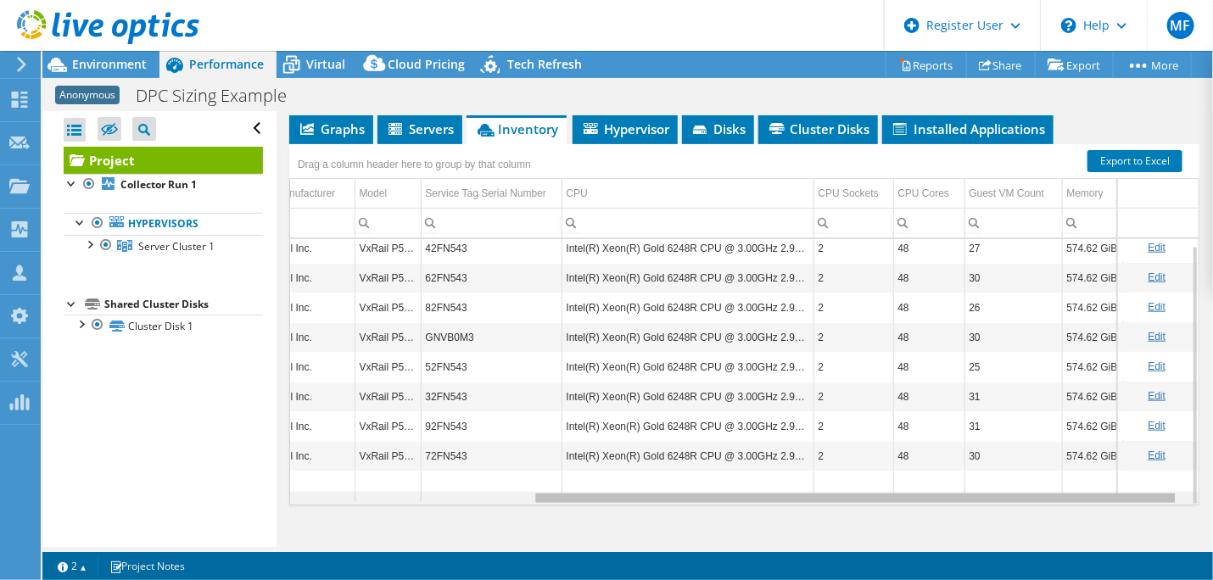
scroll to position [0, 356]
drag, startPoint x: 788, startPoint y: 491, endPoint x: 1112, endPoint y: 478, distance: 324.4
click at [1112, 478] on body "MF Dell User Michael Flitton Michael.Flitton@dell.com Dell My Profile Log Out \…" at bounding box center [606, 290] width 1213 height 580
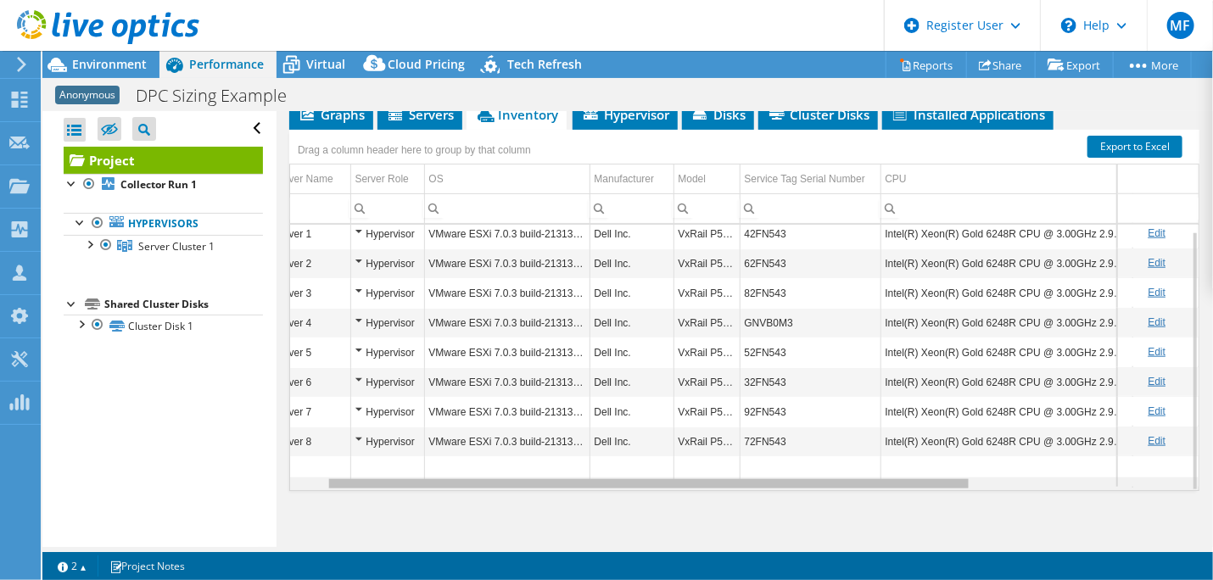
scroll to position [0, 0]
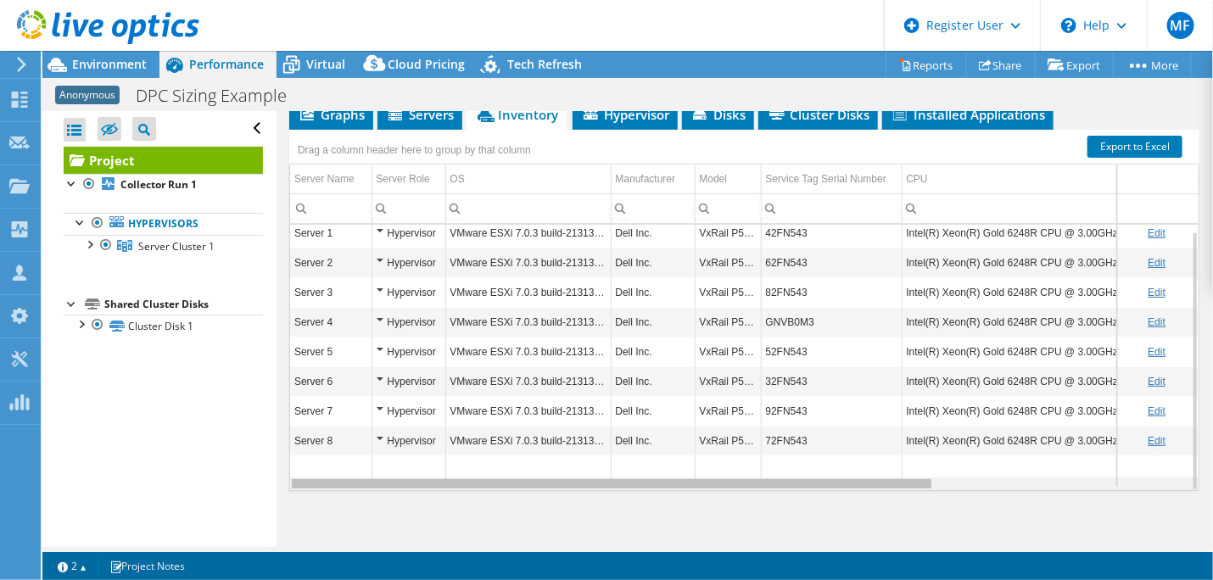
drag, startPoint x: 590, startPoint y: 477, endPoint x: 242, endPoint y: 508, distance: 349.3
click at [242, 508] on body "MF Dell User Michael Flitton Michael.Flitton@dell.com Dell My Profile Log Out \…" at bounding box center [606, 290] width 1213 height 580
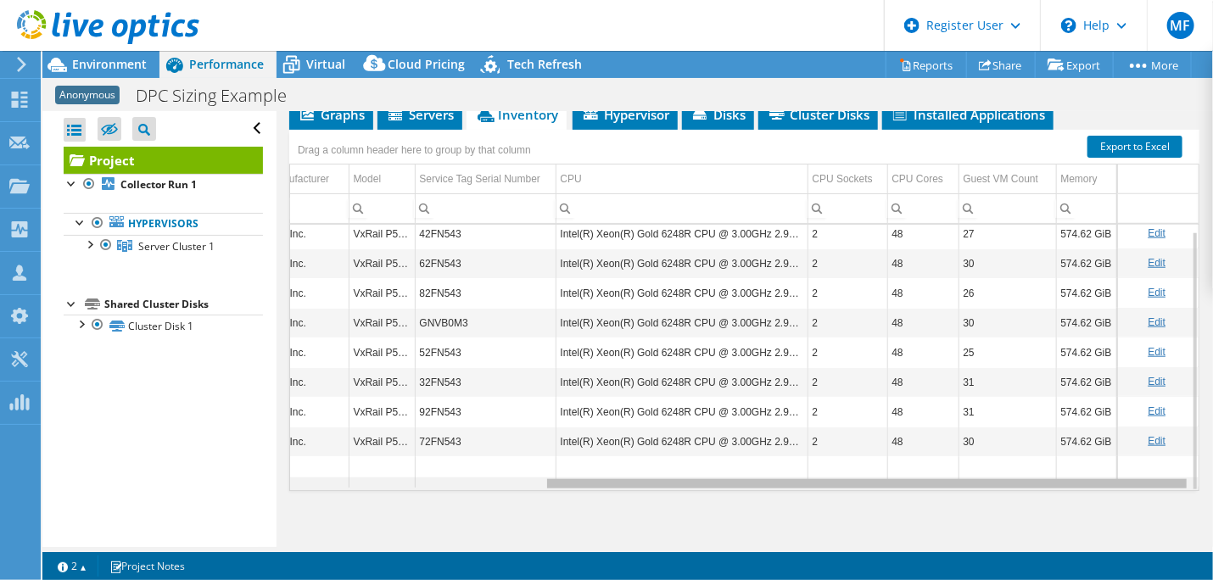
drag, startPoint x: 781, startPoint y: 474, endPoint x: 1089, endPoint y: 468, distance: 308.1
click at [1089, 468] on body "MF Dell User Michael Flitton Michael.Flitton@dell.com Dell My Profile Log Out \…" at bounding box center [606, 290] width 1213 height 580
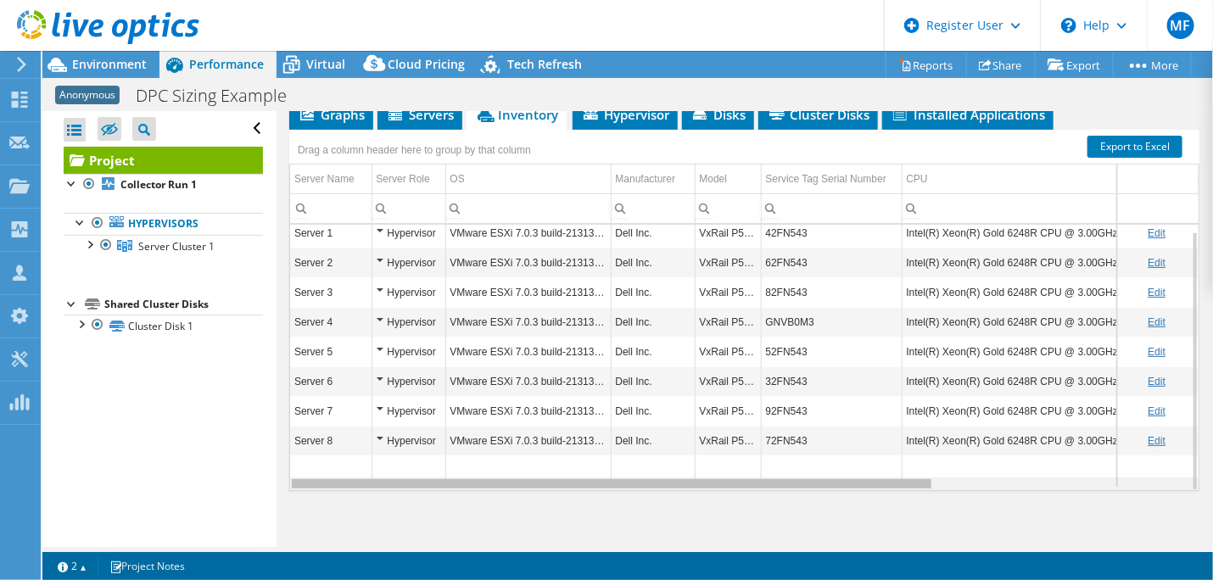
drag, startPoint x: 742, startPoint y: 473, endPoint x: 440, endPoint y: 510, distance: 303.4
click at [440, 510] on body "MF Dell User Michael Flitton Michael.Flitton@dell.com Dell My Profile Log Out \…" at bounding box center [606, 290] width 1213 height 580
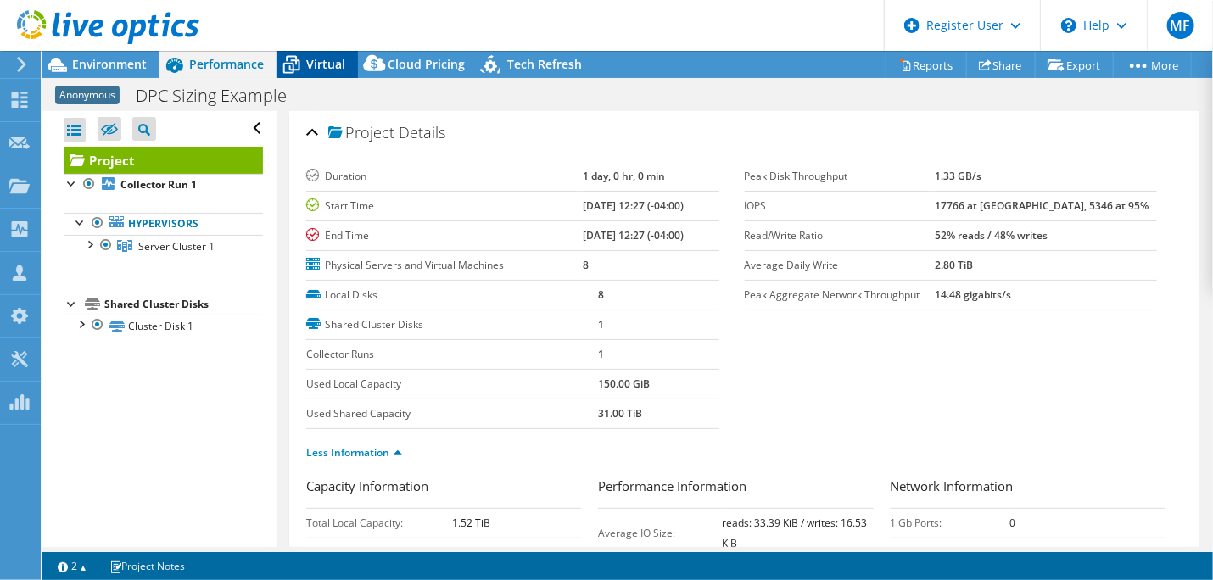
click at [322, 60] on span "Virtual" at bounding box center [325, 64] width 39 height 16
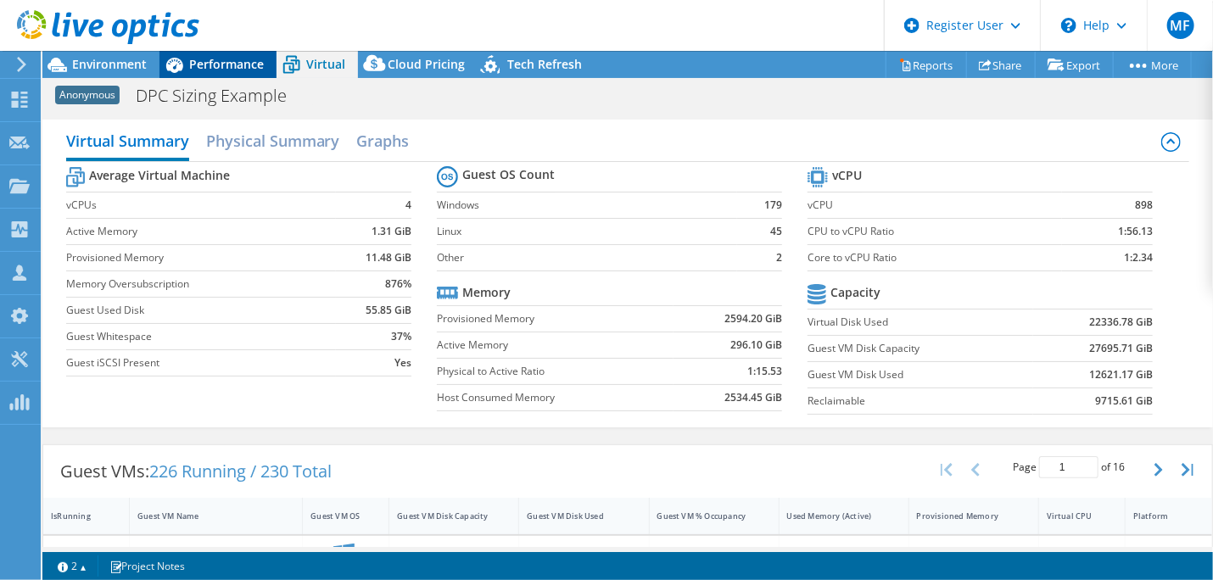
click at [224, 59] on span "Performance" at bounding box center [226, 64] width 75 height 16
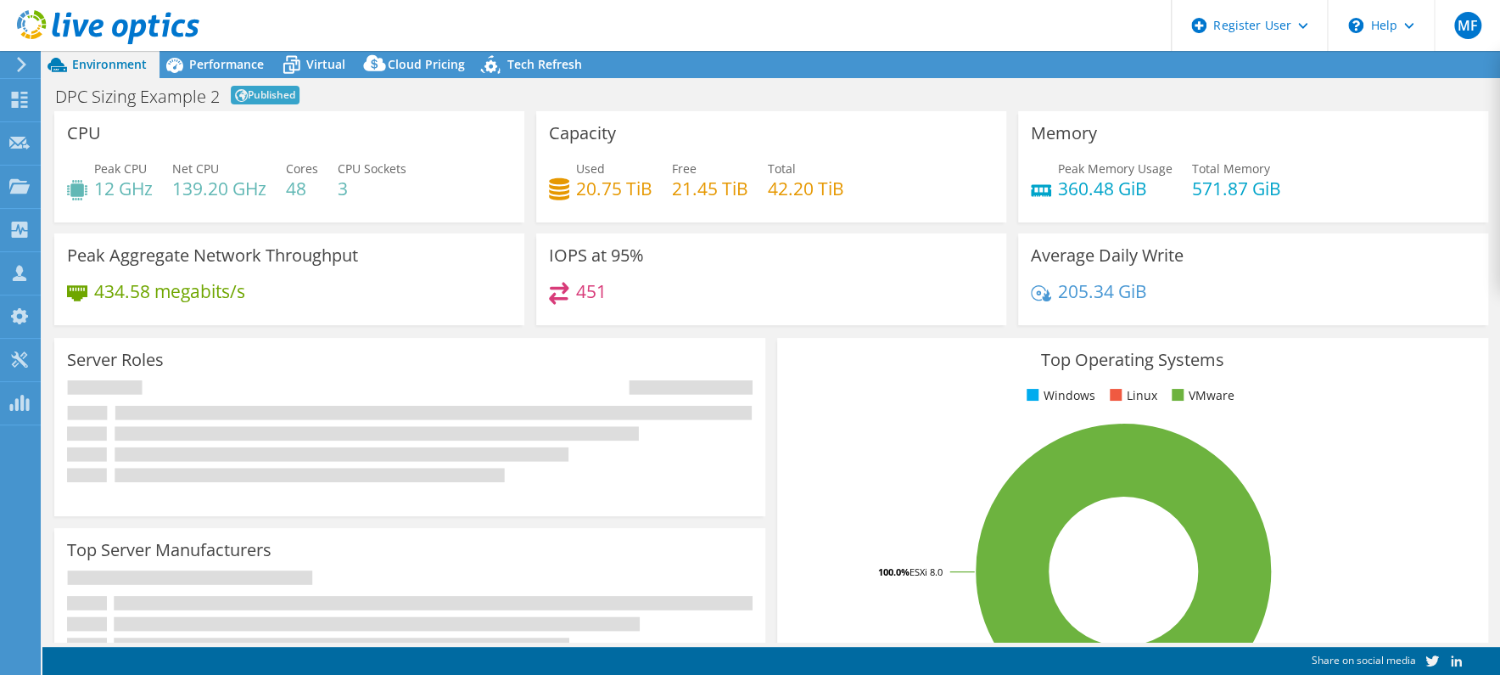
select select "EUFrankfurt"
select select "EUR"
